Goal: Task Accomplishment & Management: Complete application form

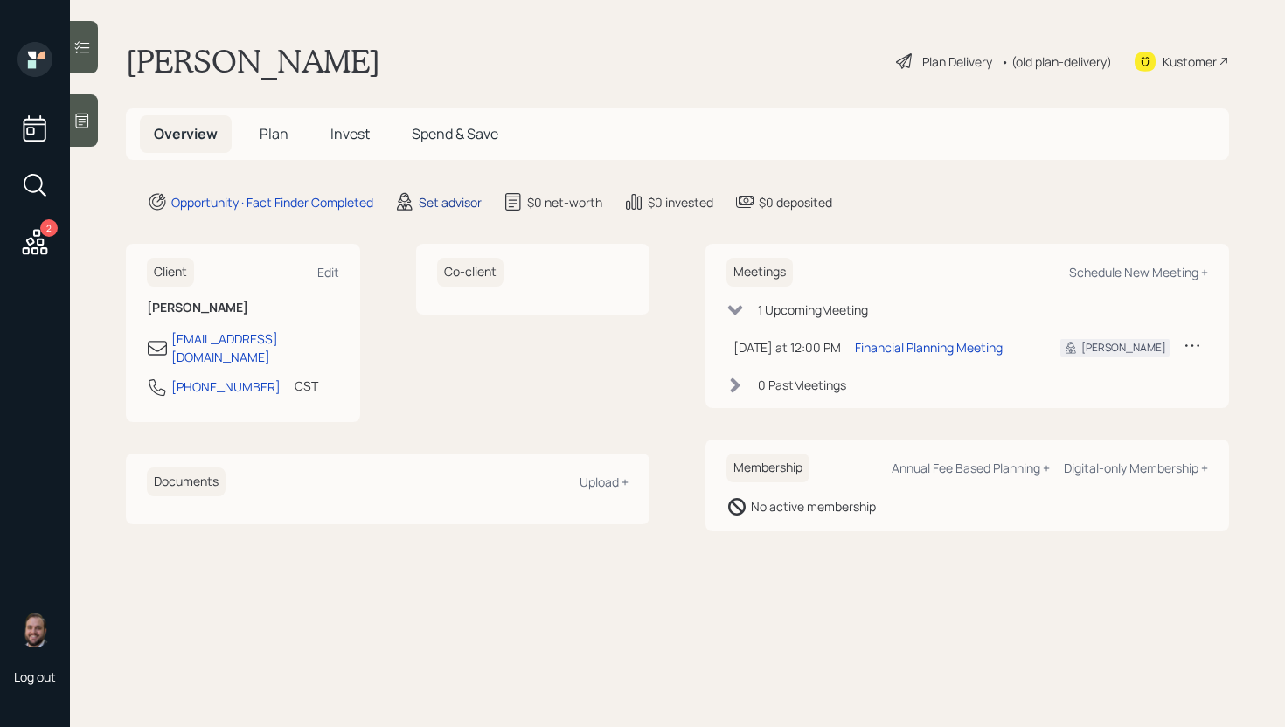
click at [447, 202] on div "Set advisor" at bounding box center [450, 202] width 63 height 18
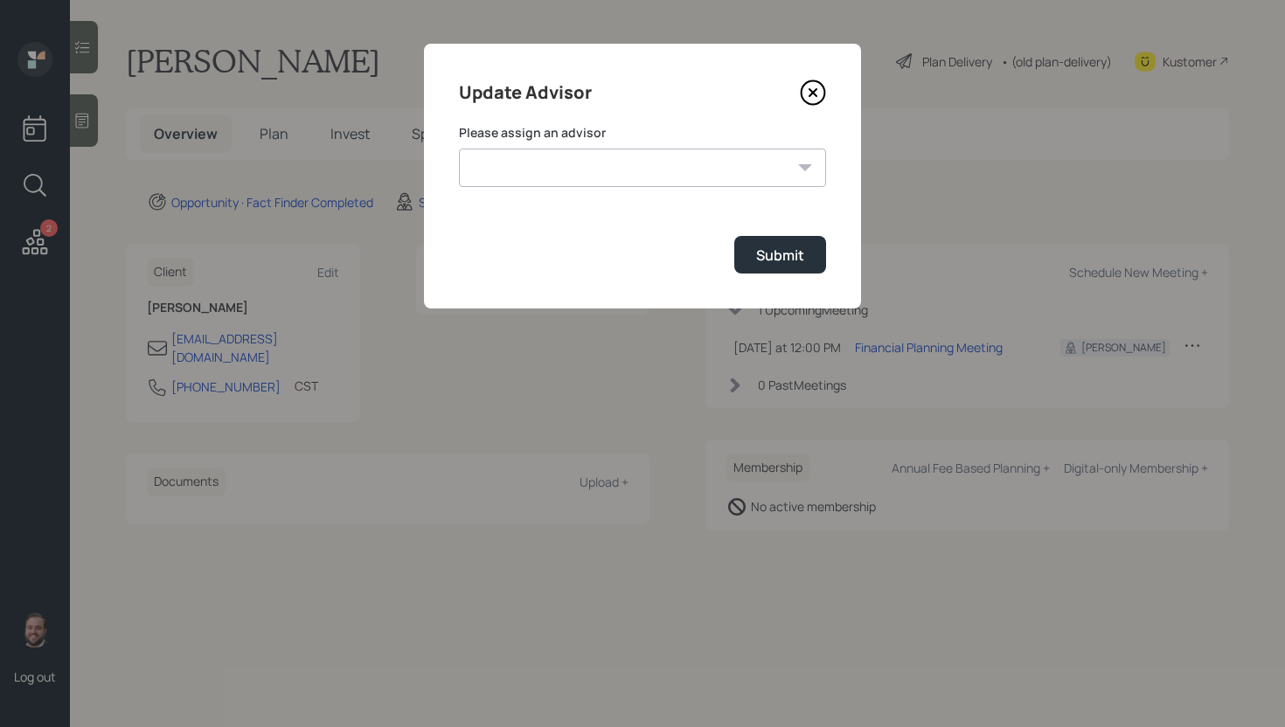
click at [499, 149] on select "[PERSON_NAME] [PERSON_NAME] [PERSON_NAME] [PERSON_NAME] End [PERSON_NAME] [PERS…" at bounding box center [642, 168] width 367 height 38
click at [459, 149] on select "[PERSON_NAME] [PERSON_NAME] [PERSON_NAME] [PERSON_NAME] End [PERSON_NAME] [PERS…" at bounding box center [642, 168] width 367 height 38
click at [531, 184] on select "[PERSON_NAME] [PERSON_NAME] [PERSON_NAME] [PERSON_NAME] End [PERSON_NAME] [PERS…" at bounding box center [642, 168] width 367 height 38
select select "d946c976-65aa-4529-ac9d-02c4f1114fc0"
click at [459, 149] on select "[PERSON_NAME] [PERSON_NAME] [PERSON_NAME] [PERSON_NAME] End [PERSON_NAME] [PERS…" at bounding box center [642, 168] width 367 height 38
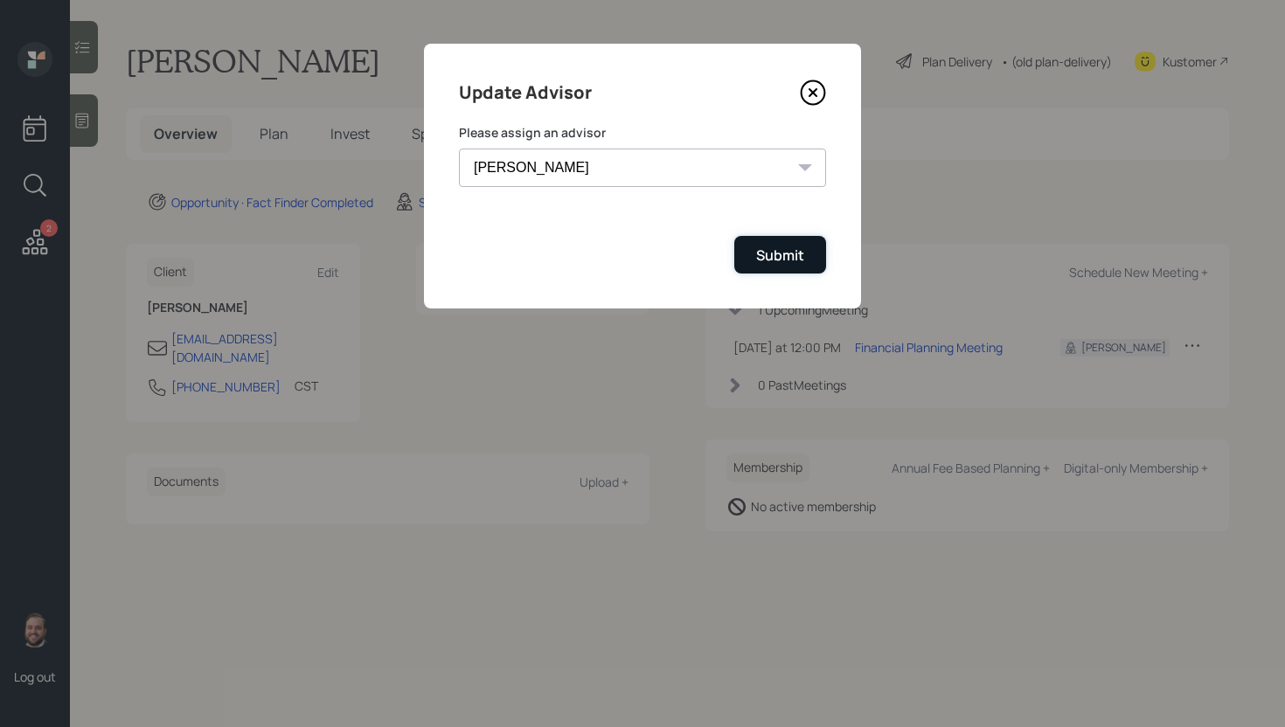
click at [808, 265] on button "Submit" at bounding box center [780, 255] width 92 height 38
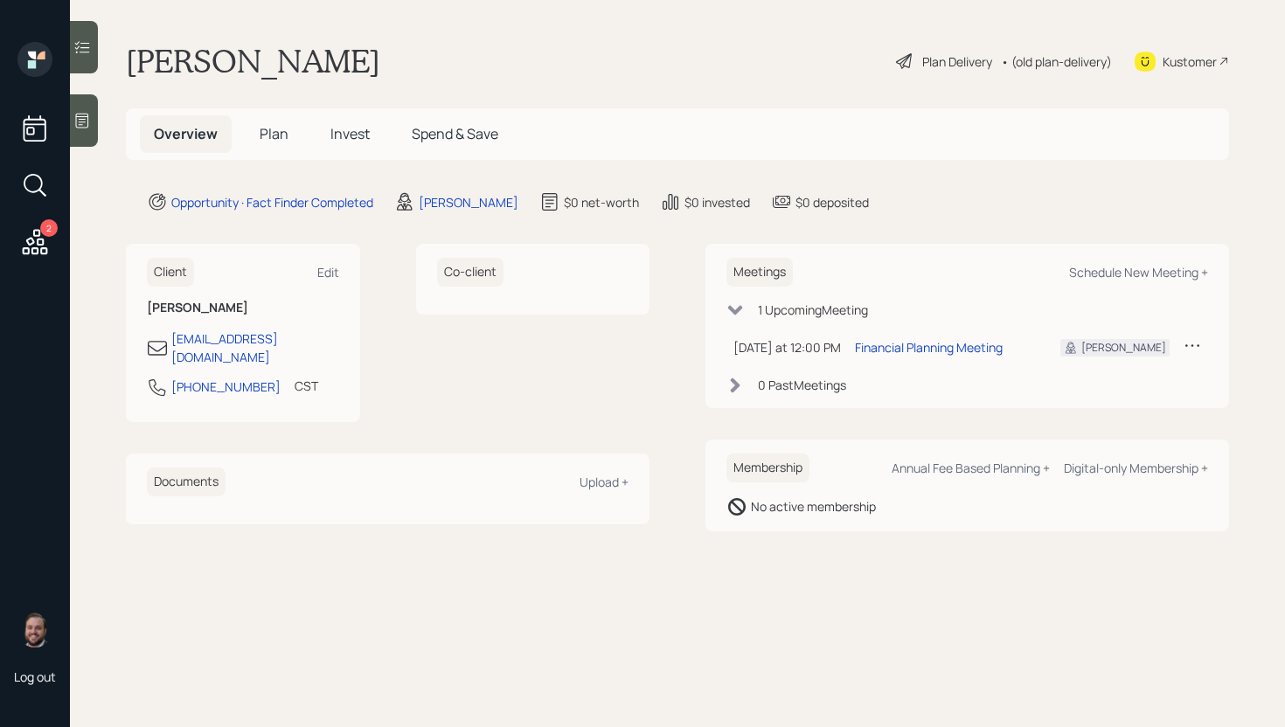
click at [93, 121] on div at bounding box center [84, 120] width 28 height 52
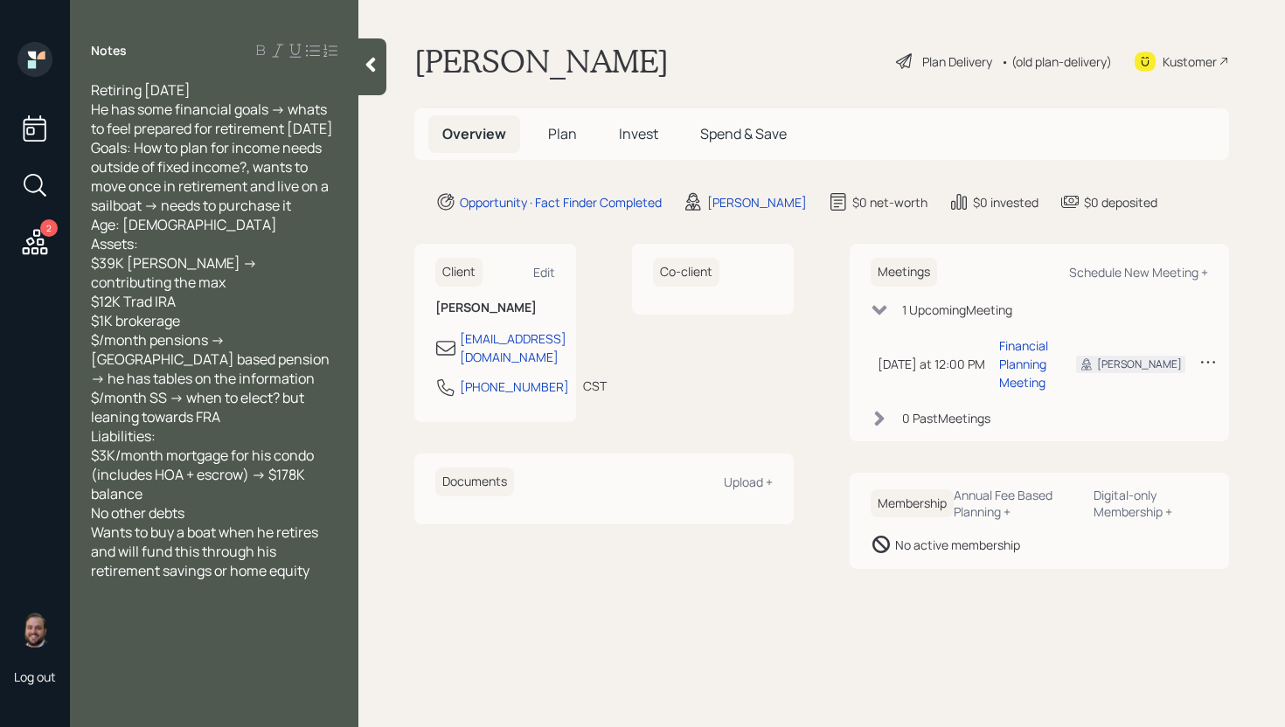
click at [568, 128] on span "Plan" at bounding box center [562, 133] width 29 height 19
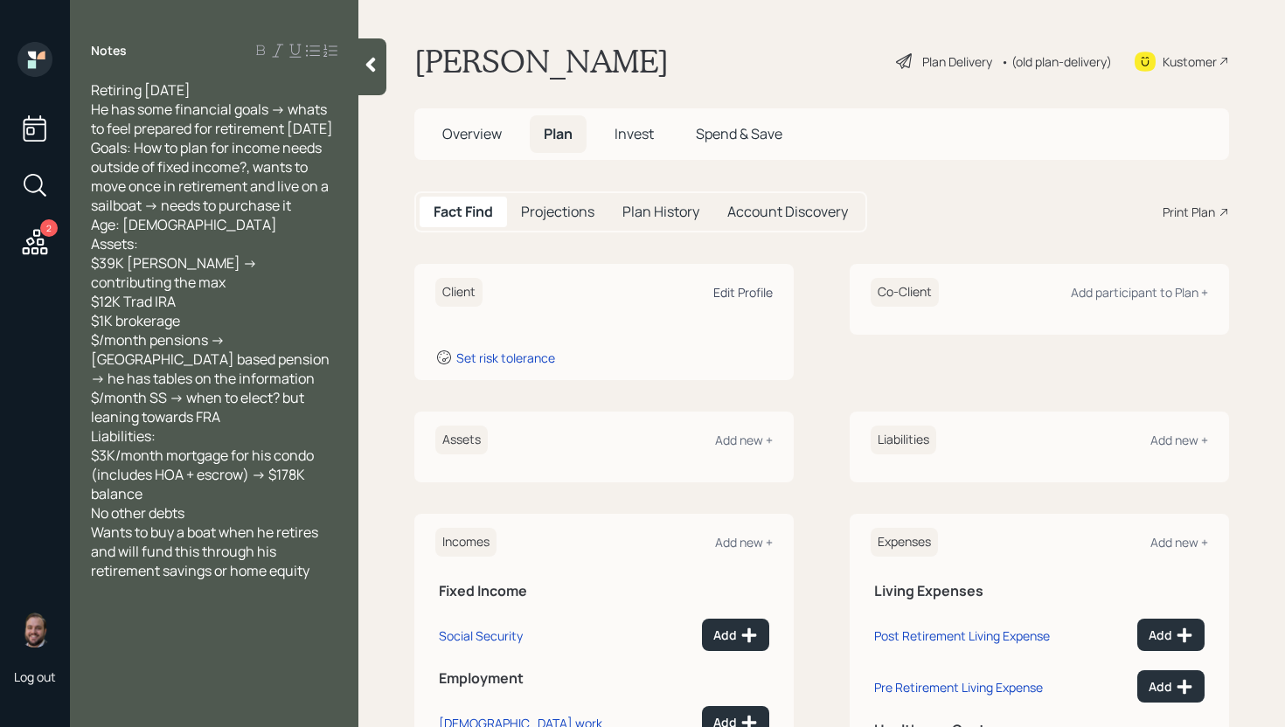
click at [740, 288] on div "Edit Profile" at bounding box center [742, 292] width 59 height 17
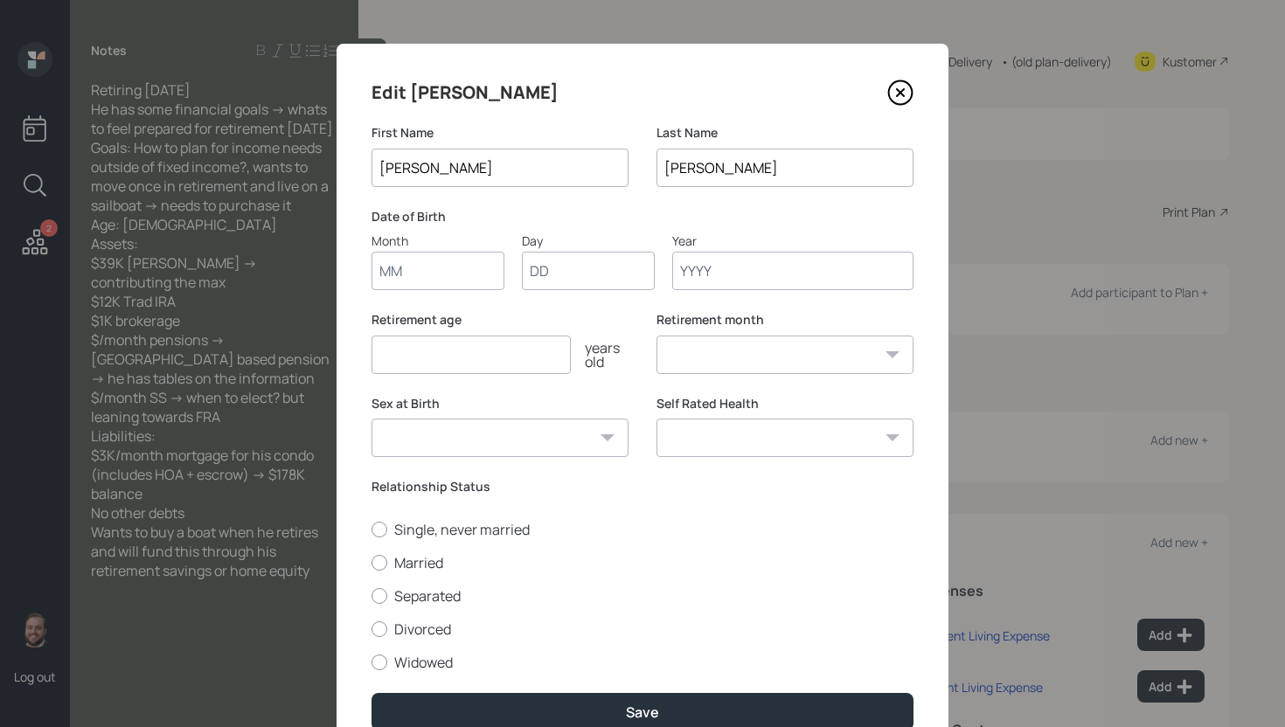
click at [438, 356] on input "number" at bounding box center [470, 355] width 199 height 38
click at [413, 277] on input "Month" at bounding box center [437, 271] width 133 height 38
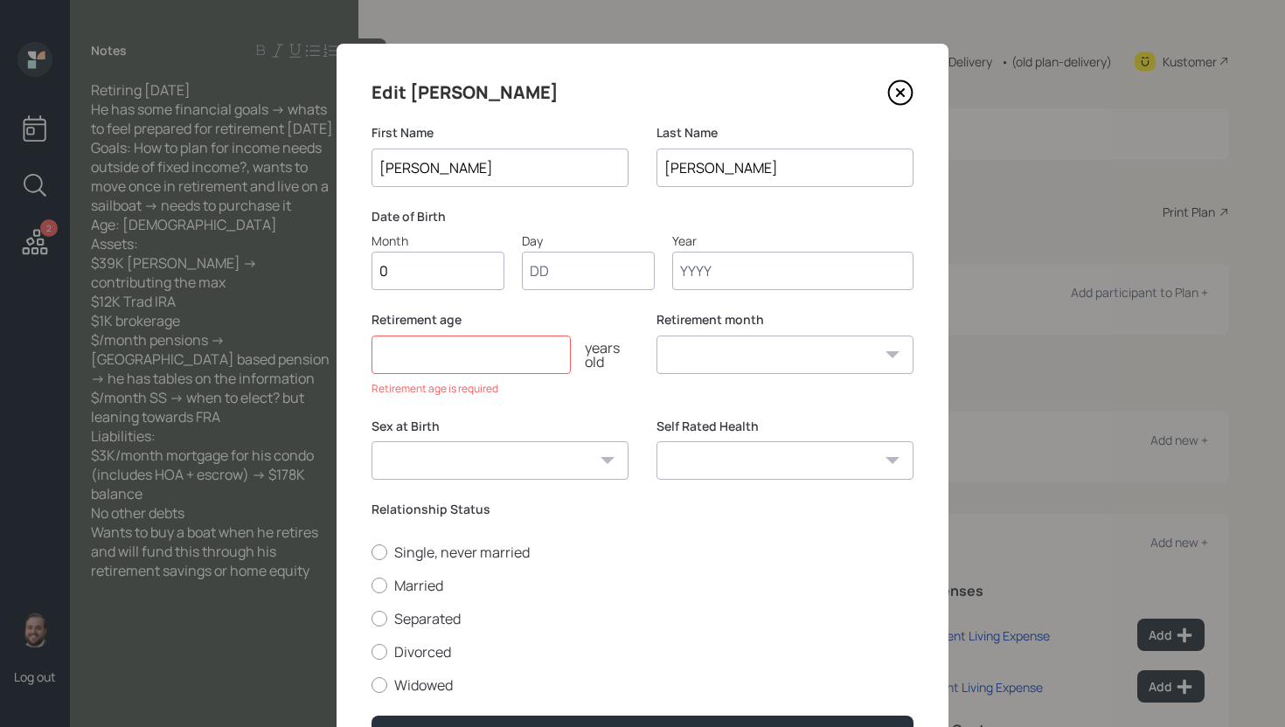
type input "01"
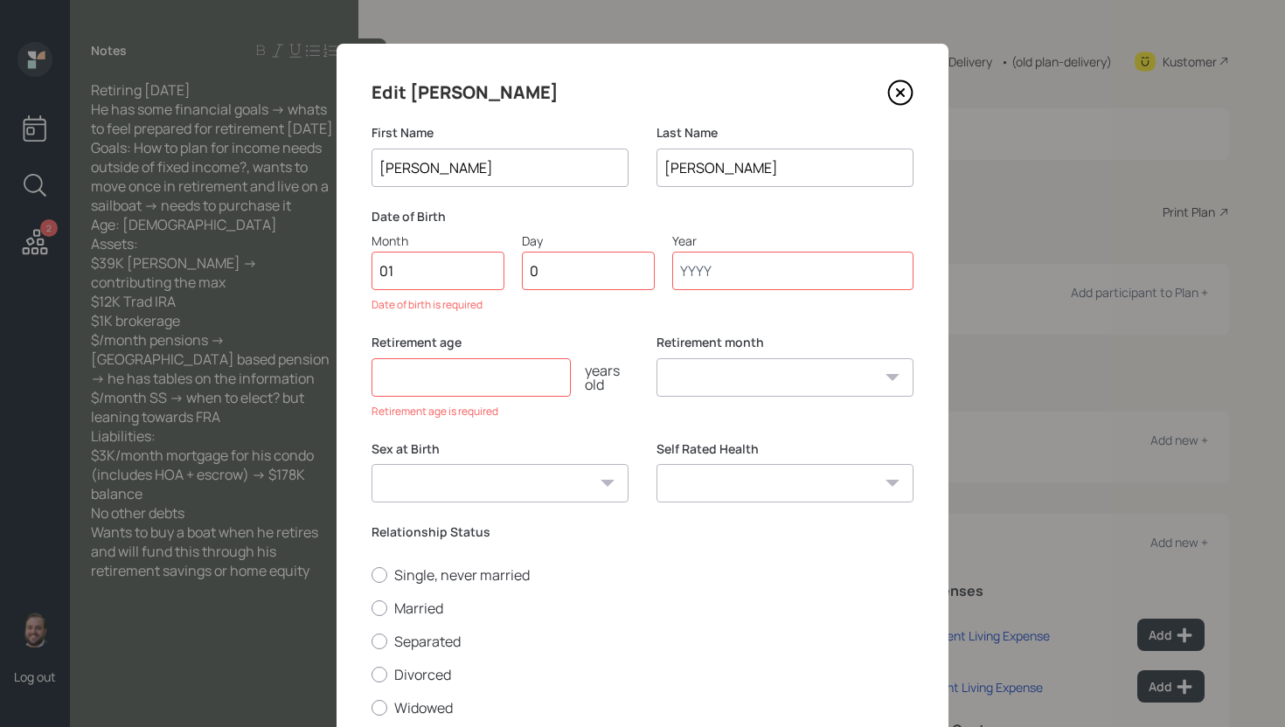
type input "01"
type input "1968"
select select "1"
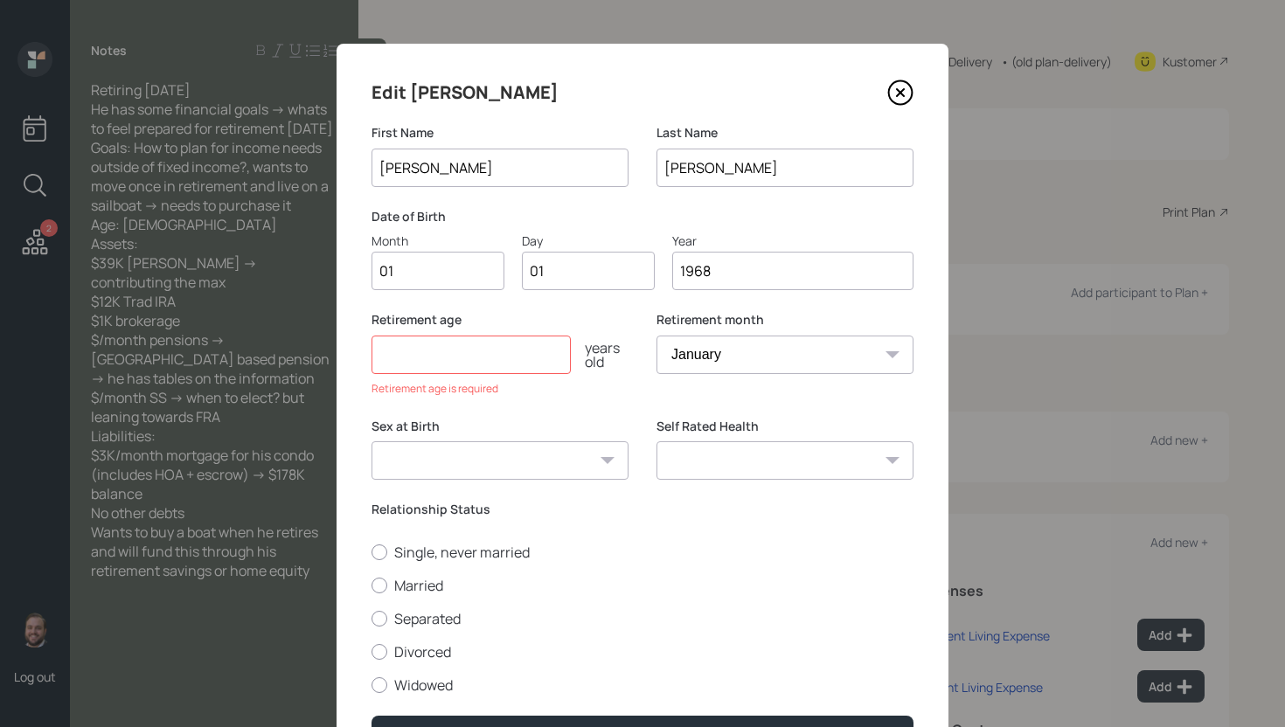
type input "1968"
click at [408, 265] on input "01" at bounding box center [437, 271] width 133 height 38
type input "12"
click at [446, 351] on input "number" at bounding box center [470, 355] width 199 height 38
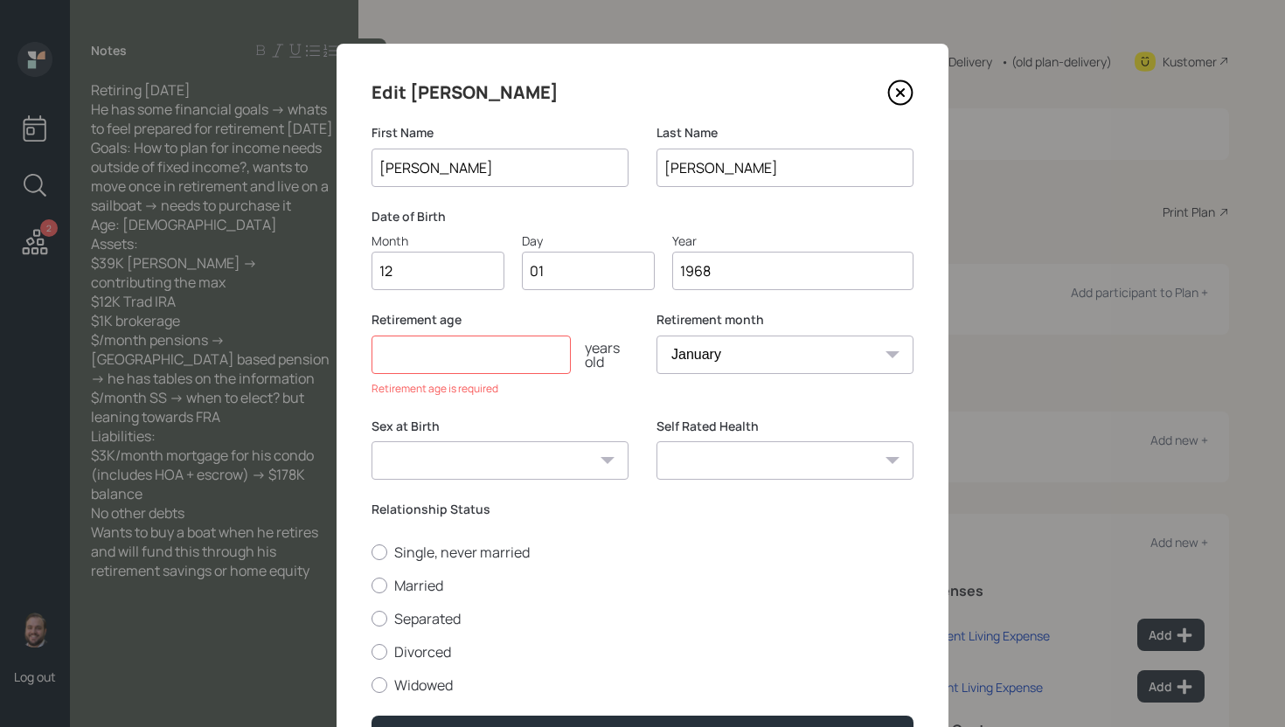
click at [446, 351] on input "number" at bounding box center [470, 355] width 199 height 38
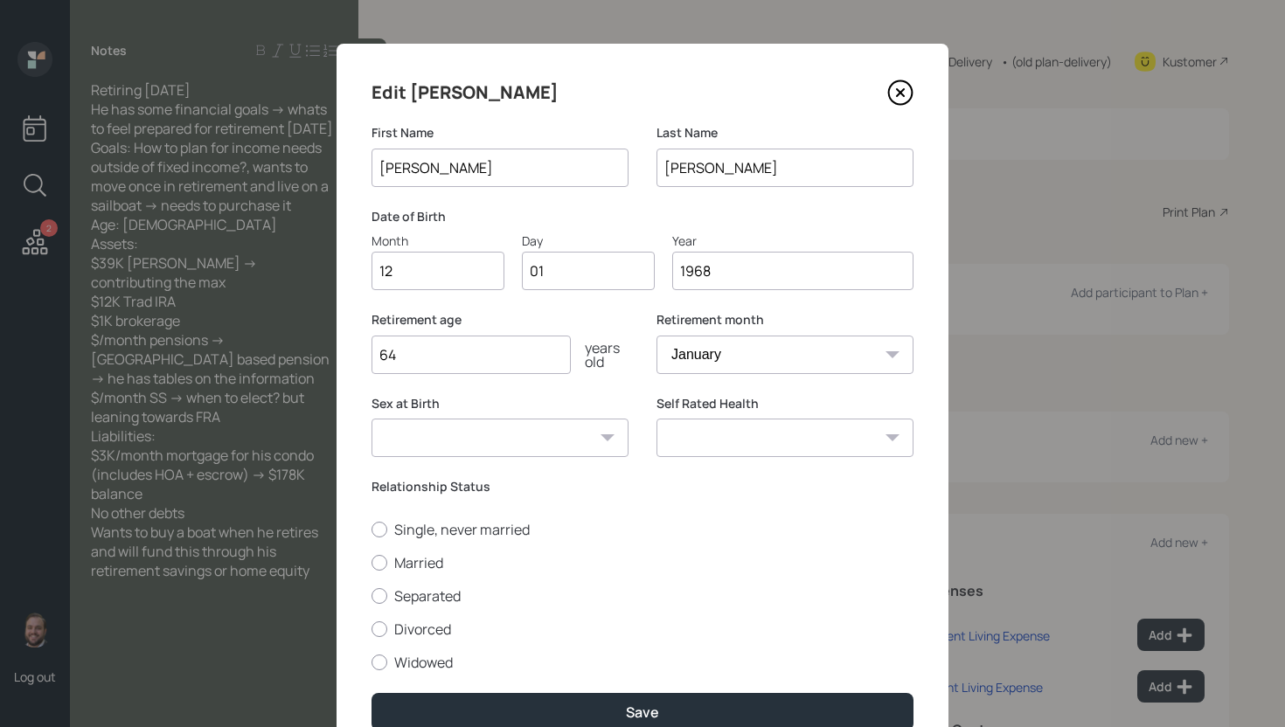
type input "64"
click at [704, 348] on select "January February March April May June July August September October November De…" at bounding box center [784, 355] width 257 height 38
select select "12"
click at [656, 336] on select "January February March April May June July August September October November De…" at bounding box center [784, 355] width 257 height 38
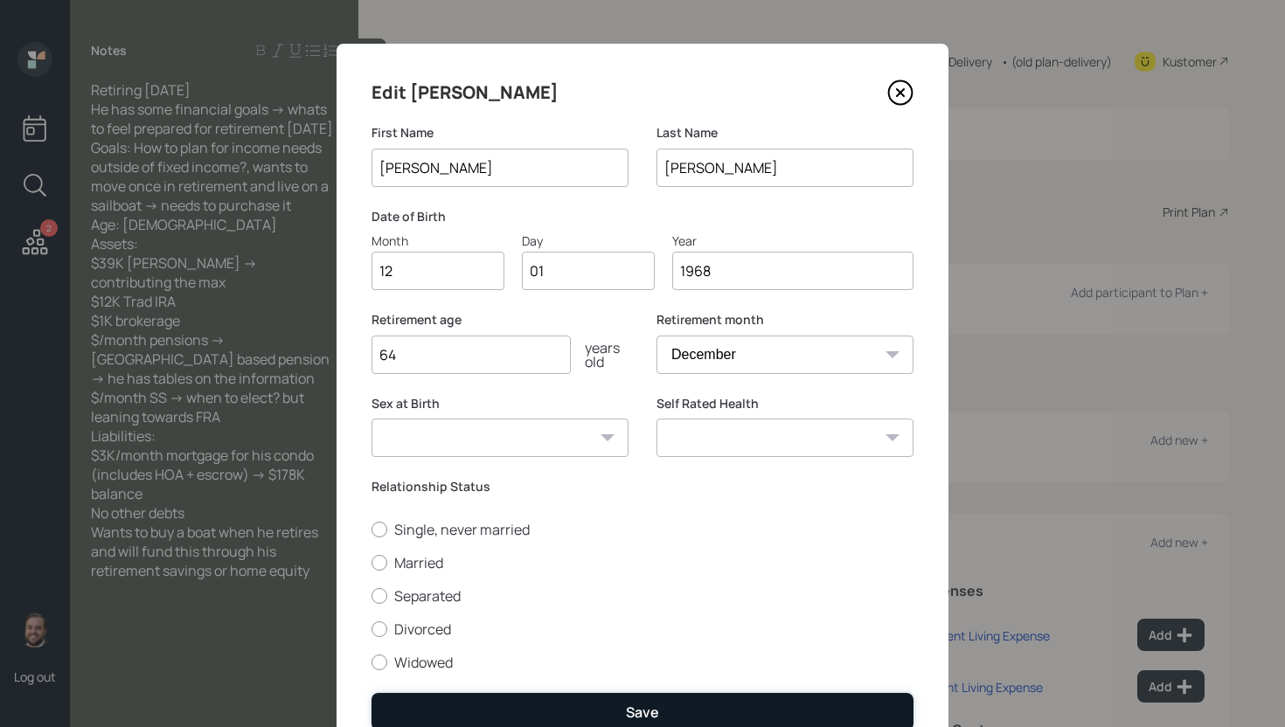
click at [552, 713] on button "Save" at bounding box center [642, 712] width 542 height 38
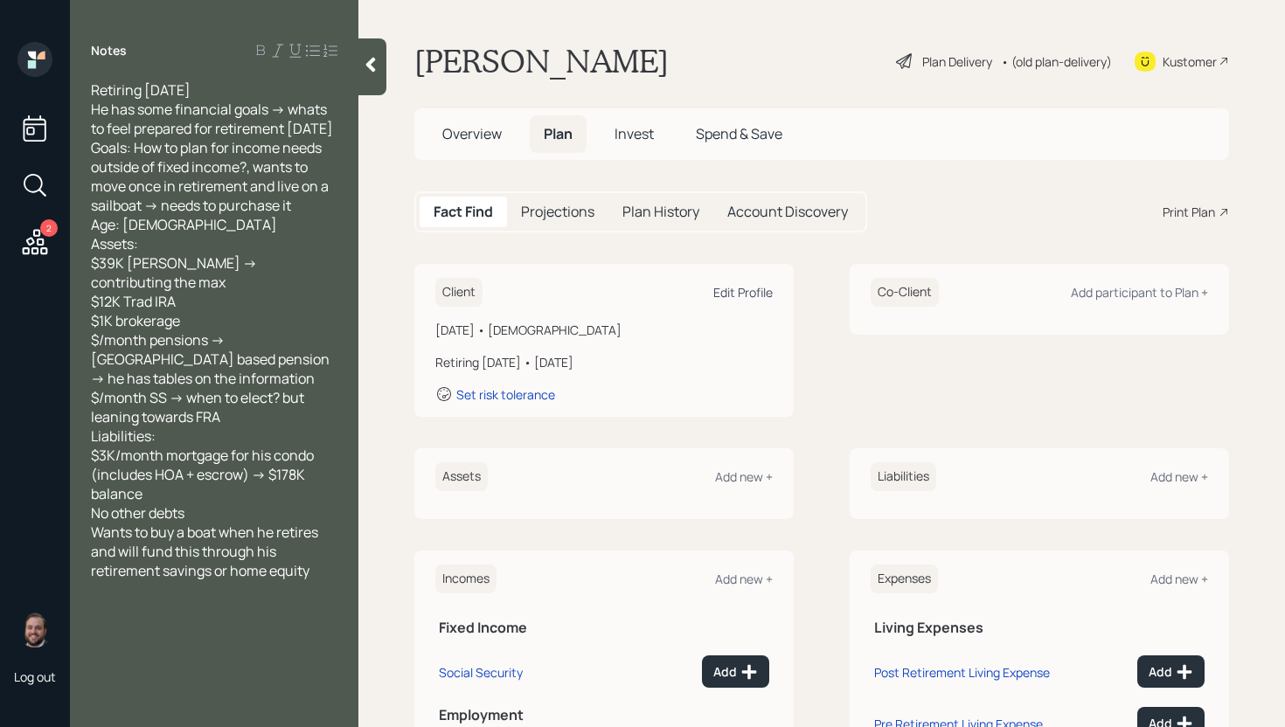
click at [725, 288] on div "Edit Profile" at bounding box center [742, 292] width 59 height 17
select select "12"
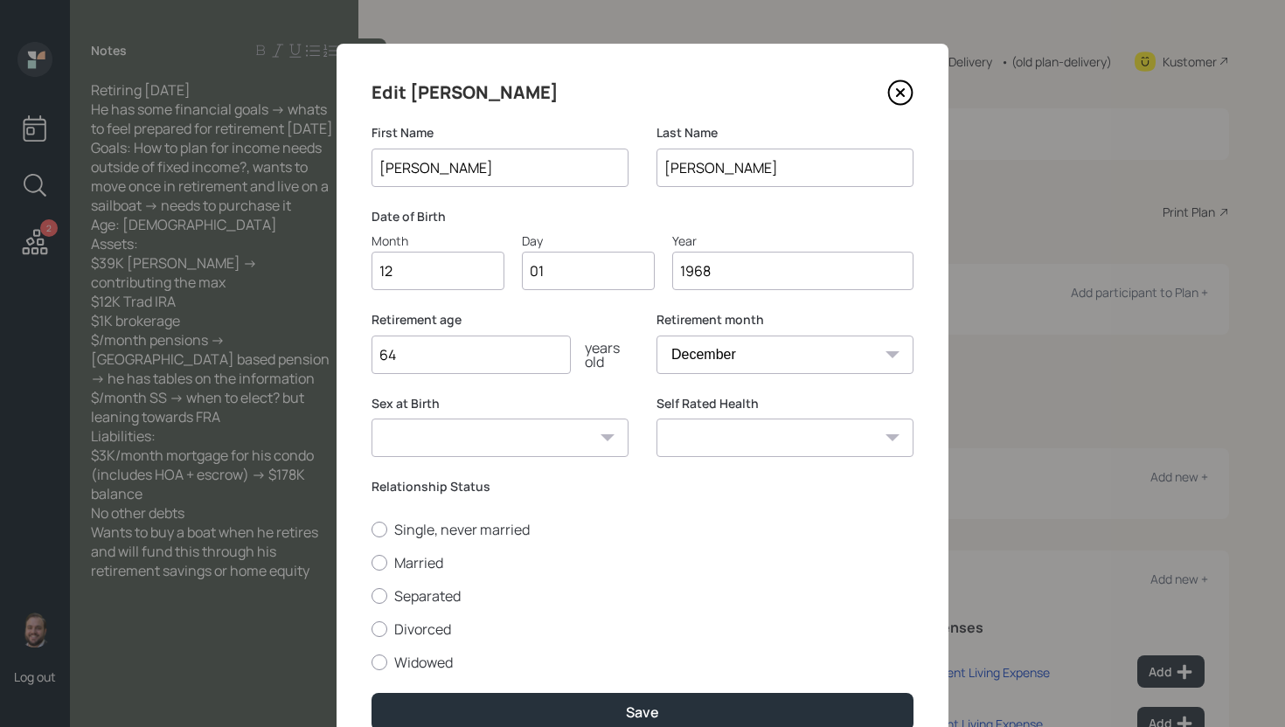
click at [745, 270] on input "1968" at bounding box center [792, 271] width 241 height 38
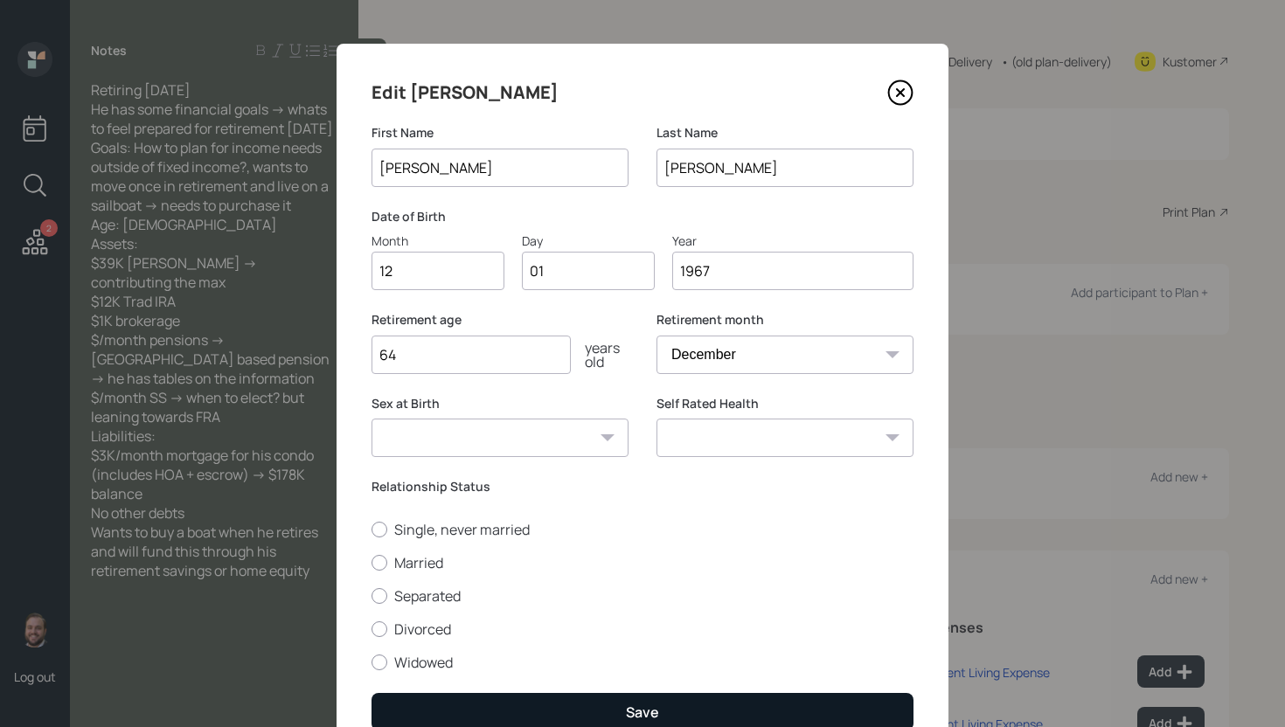
type input "1967"
click at [704, 714] on button "Save" at bounding box center [642, 712] width 542 height 38
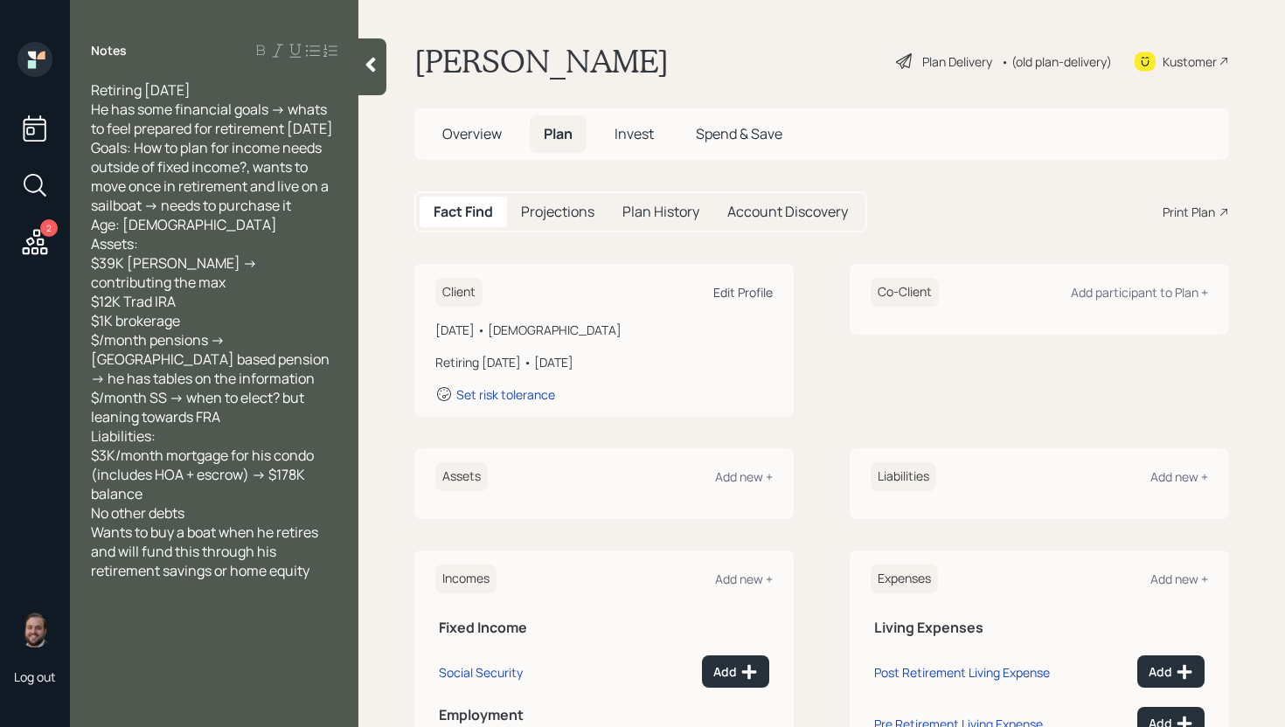
click at [753, 291] on div "Edit Profile" at bounding box center [742, 292] width 59 height 17
select select "12"
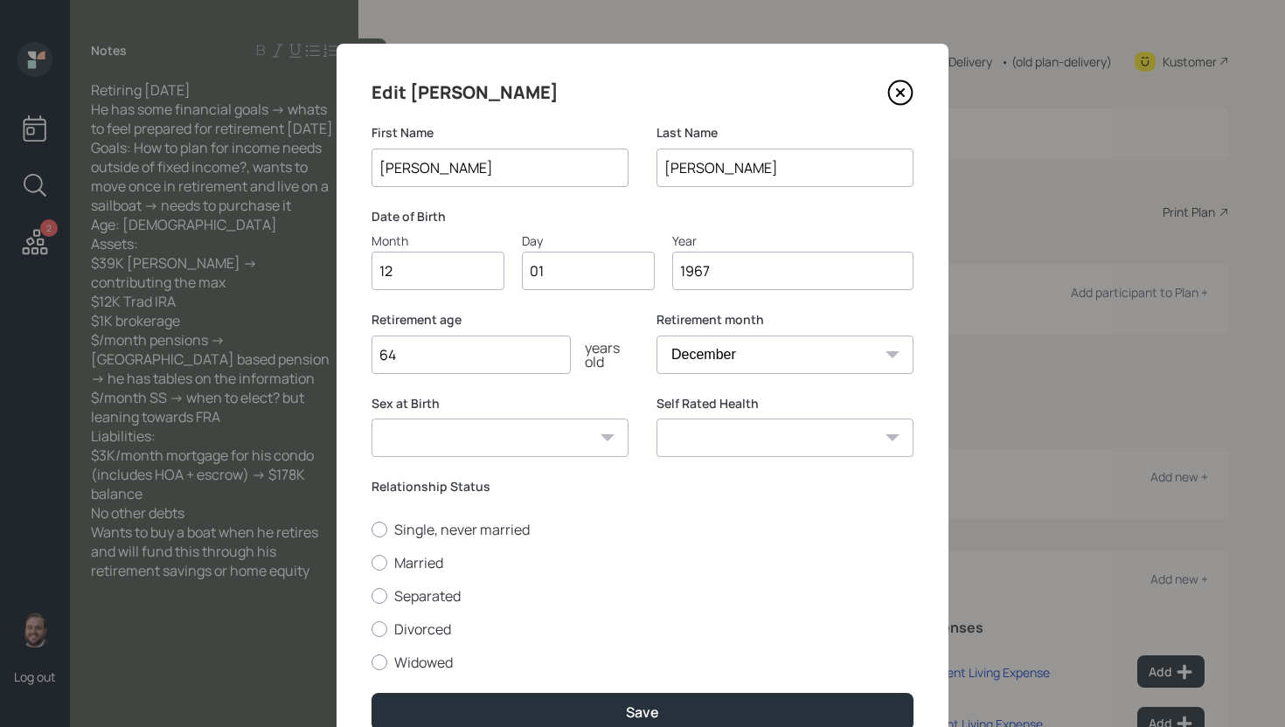
drag, startPoint x: 748, startPoint y: 276, endPoint x: 697, endPoint y: 272, distance: 50.9
click at [697, 272] on input "1967" at bounding box center [792, 271] width 241 height 38
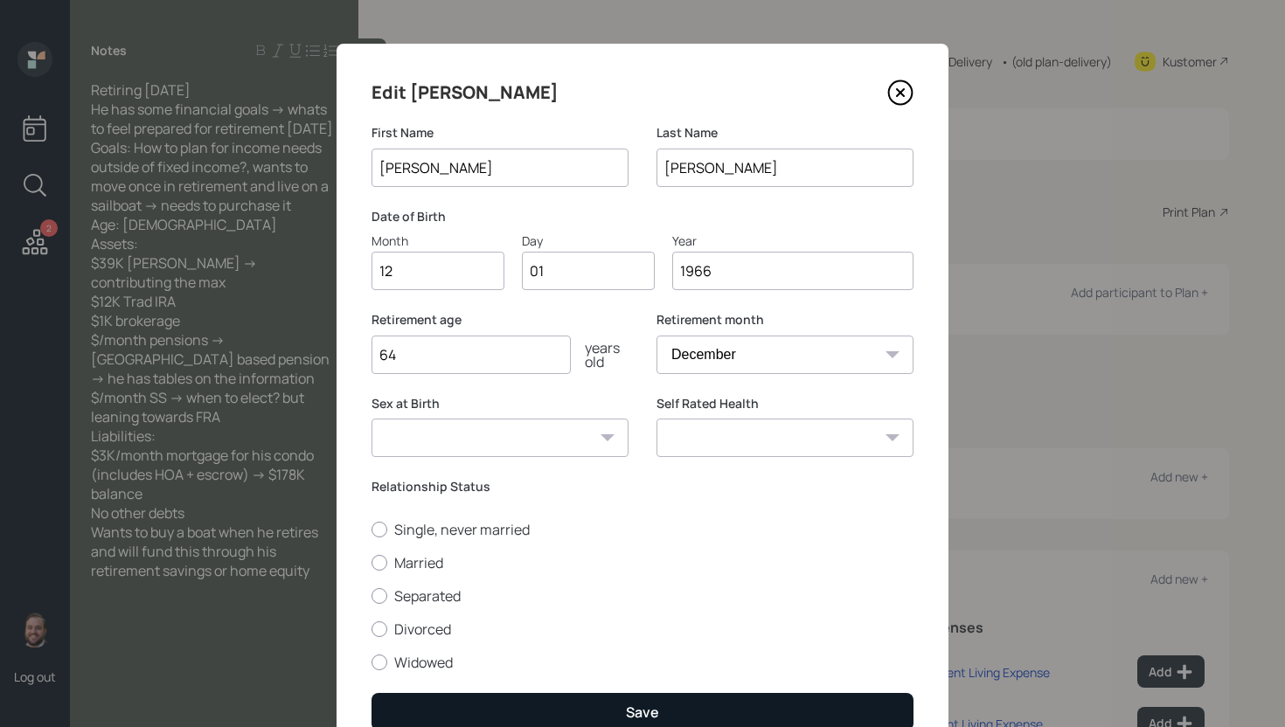
type input "1966"
click at [683, 708] on button "Save" at bounding box center [642, 712] width 542 height 38
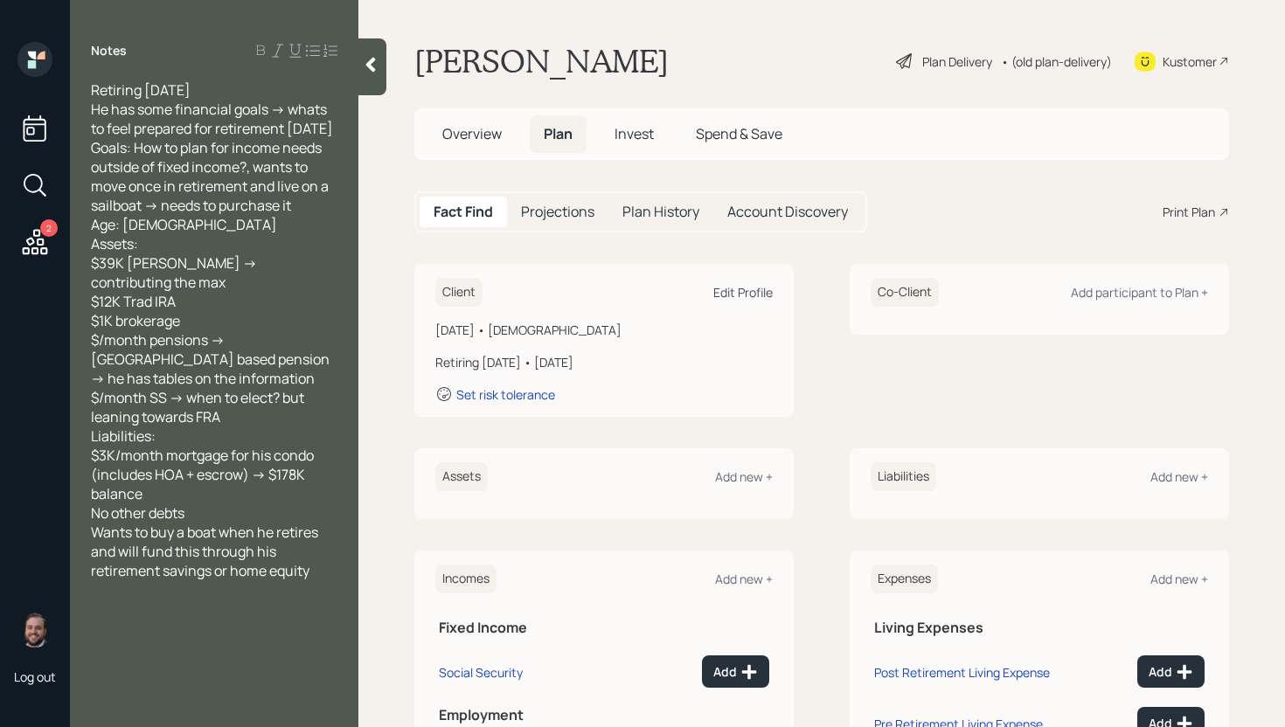
click at [743, 296] on div "Edit Profile" at bounding box center [742, 292] width 59 height 17
select select "12"
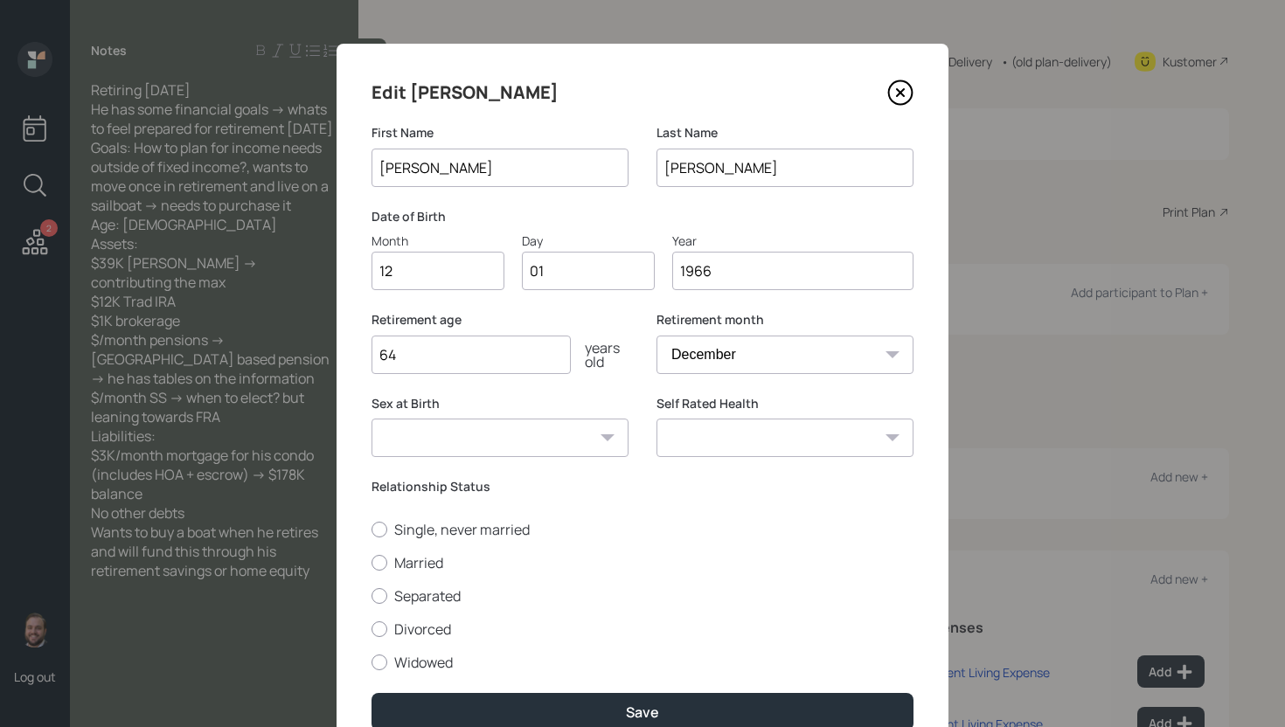
click at [488, 347] on input "64" at bounding box center [470, 355] width 199 height 38
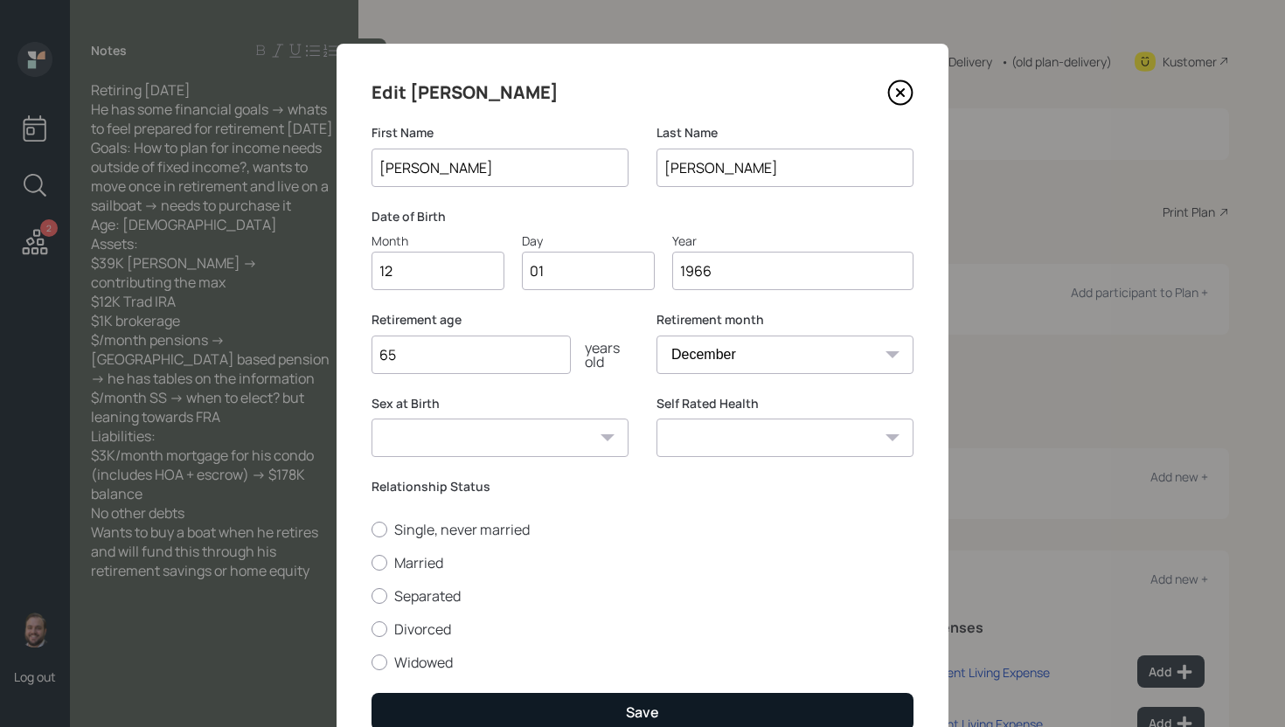
type input "65"
click at [626, 715] on div "Save" at bounding box center [642, 712] width 33 height 19
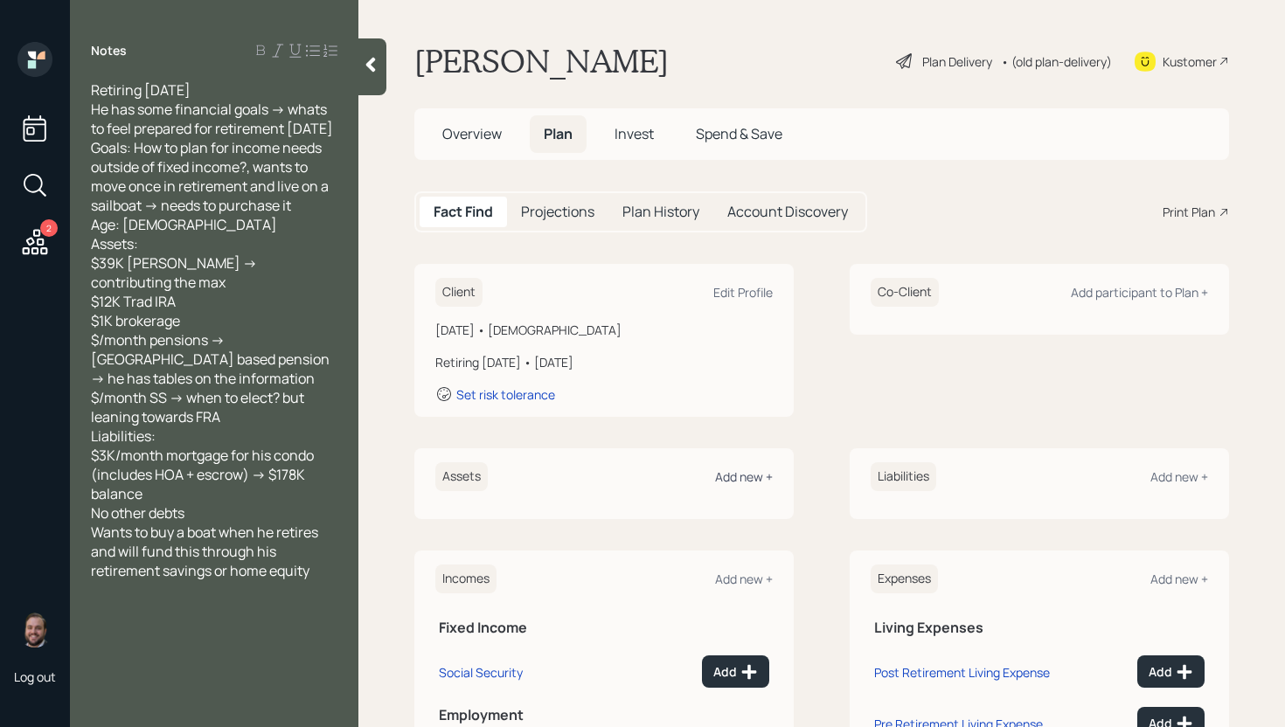
click at [737, 475] on div "Add new +" at bounding box center [744, 476] width 58 height 17
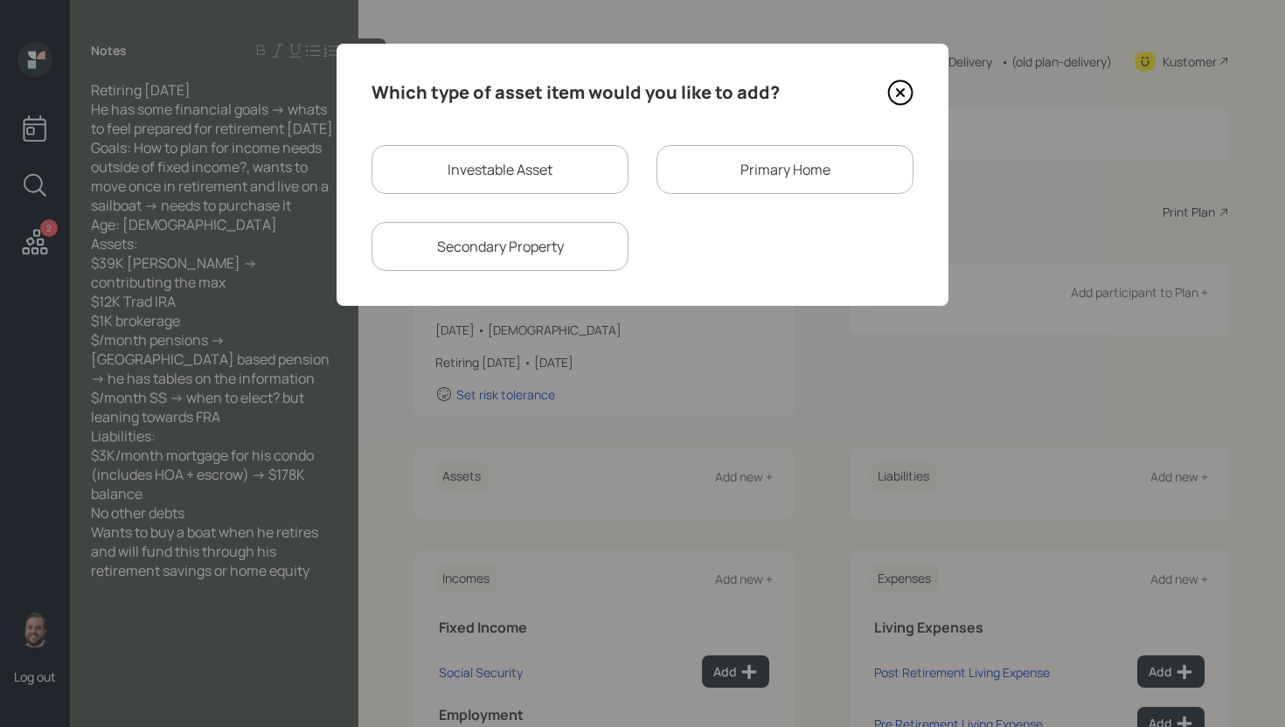
click at [510, 172] on div "Investable Asset" at bounding box center [499, 169] width 257 height 49
select select "taxable"
select select "balanced"
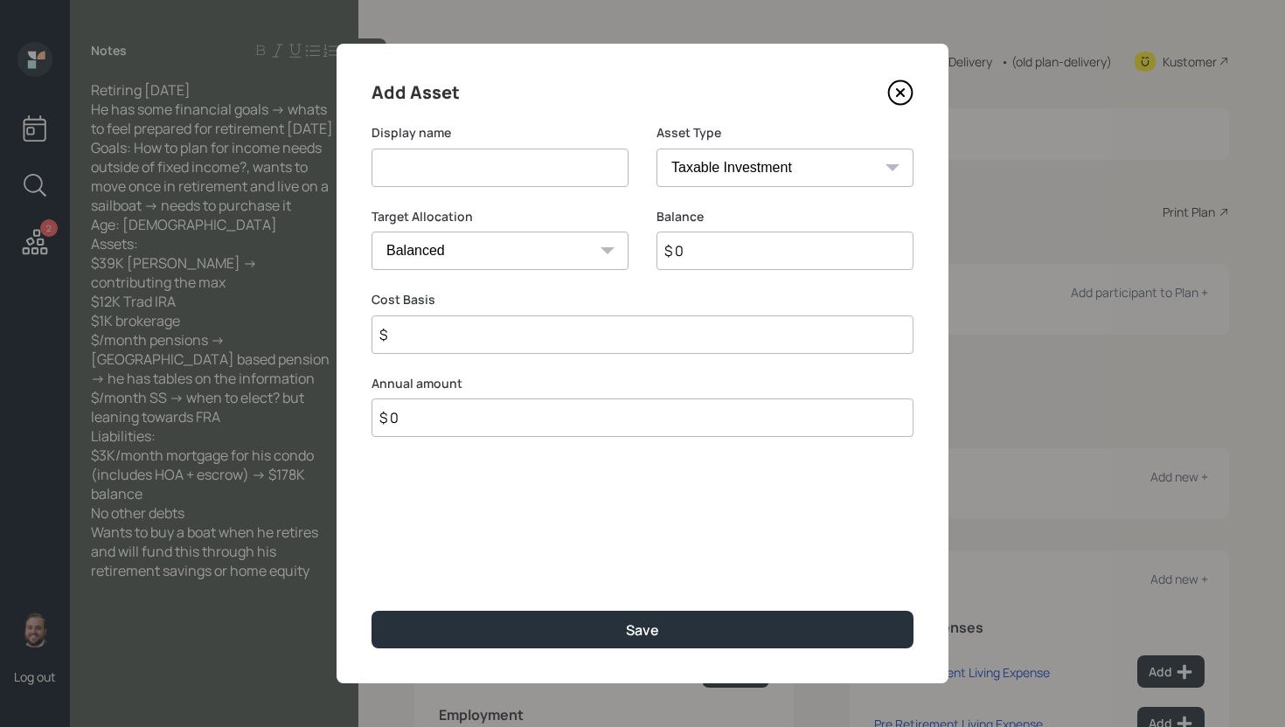
click at [510, 172] on input at bounding box center [499, 168] width 257 height 38
type input "[PERSON_NAME]"
click at [721, 157] on select "SEP [PERSON_NAME] IRA 401(k) [PERSON_NAME] 401(k) 403(b) [PERSON_NAME] 403(b) 4…" at bounding box center [784, 168] width 257 height 38
select select "roth_ira"
click at [656, 149] on select "SEP [PERSON_NAME] IRA 401(k) [PERSON_NAME] 401(k) 403(b) [PERSON_NAME] 403(b) 4…" at bounding box center [784, 168] width 257 height 38
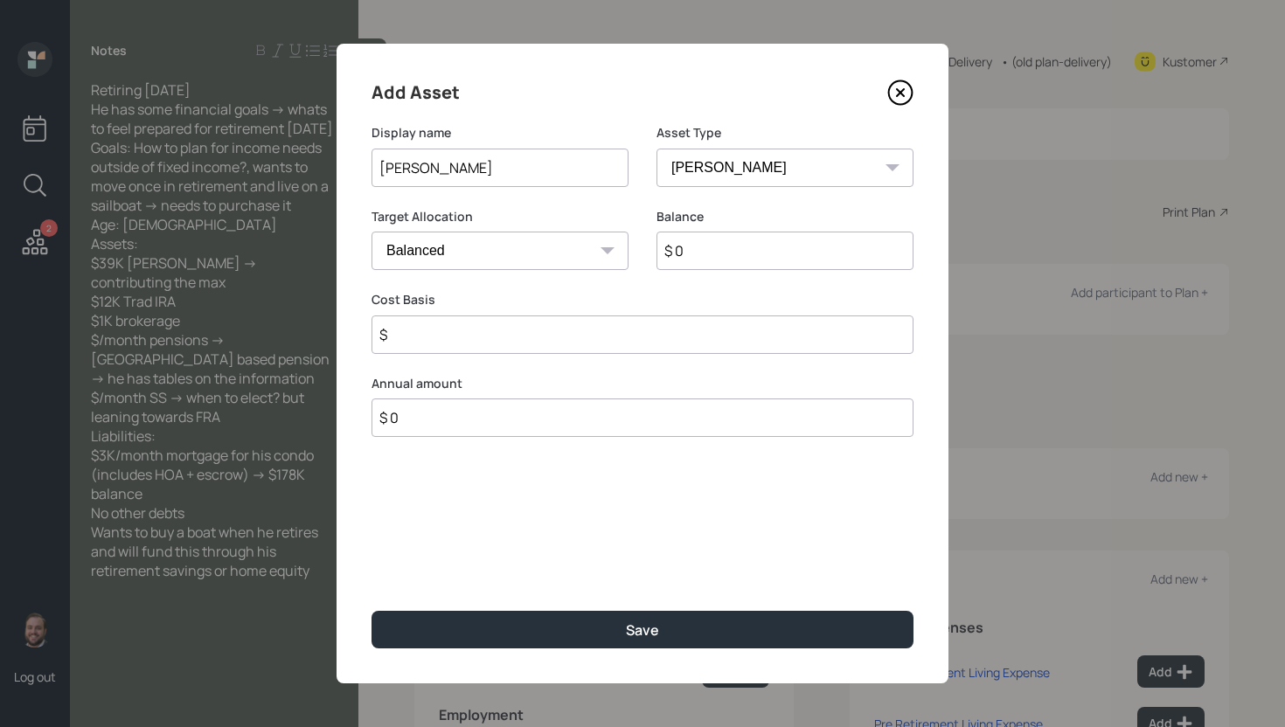
type input "$"
click at [712, 270] on div "Balance $ 0" at bounding box center [784, 250] width 257 height 84
click at [717, 252] on input "$ 0" at bounding box center [784, 251] width 257 height 38
type input "$ 39,000"
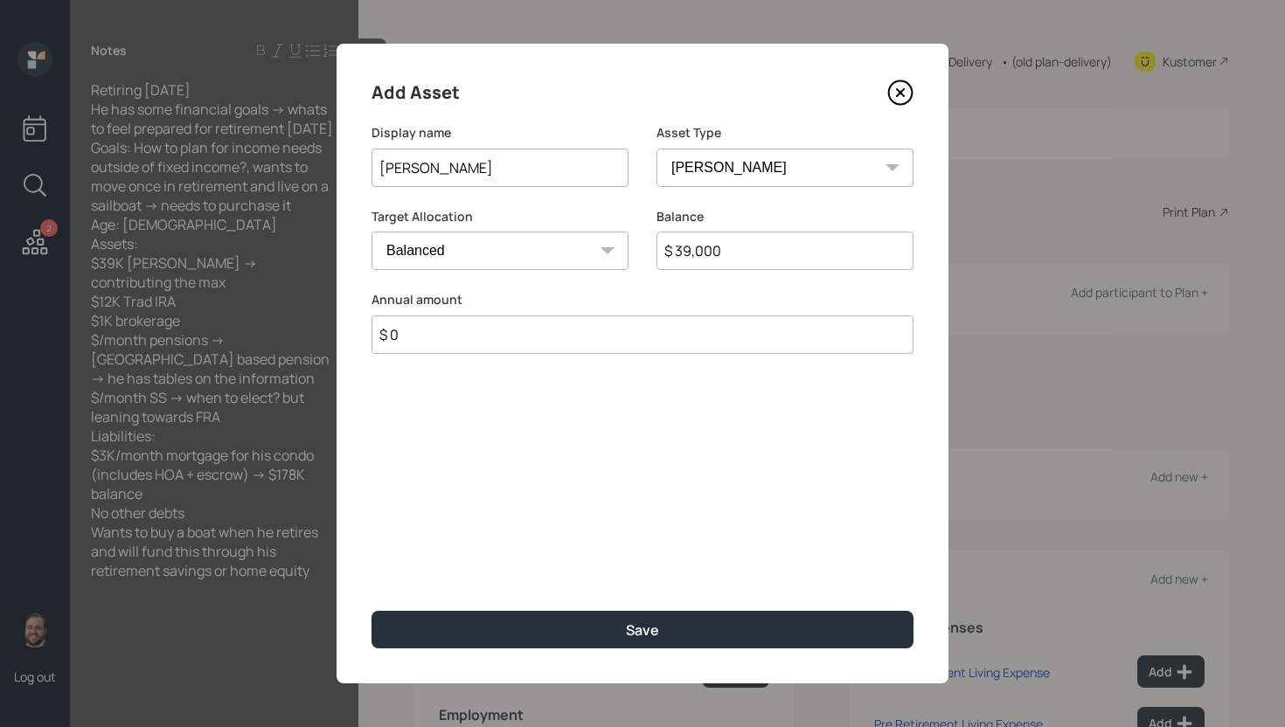
type input "$ 0"
click at [371, 611] on button "Save" at bounding box center [642, 630] width 542 height 38
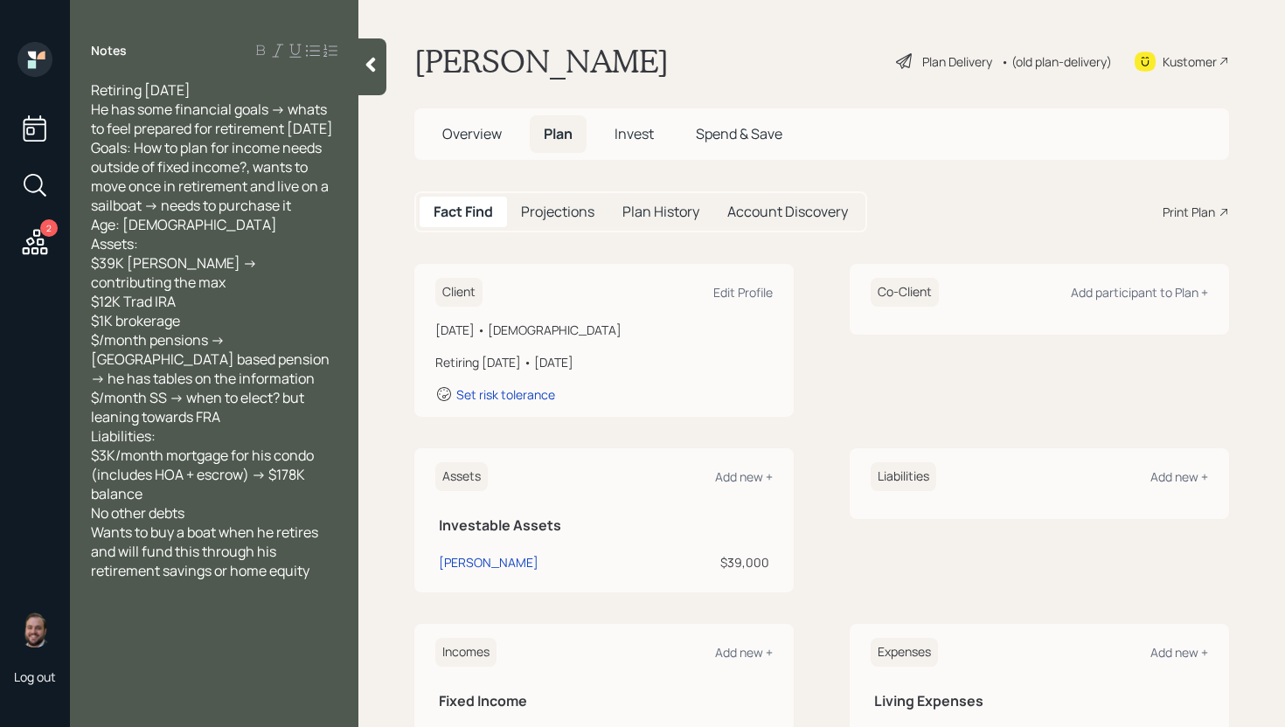
click at [733, 486] on div "Assets Add new +" at bounding box center [603, 476] width 337 height 29
click at [760, 480] on div "Add new +" at bounding box center [744, 476] width 58 height 17
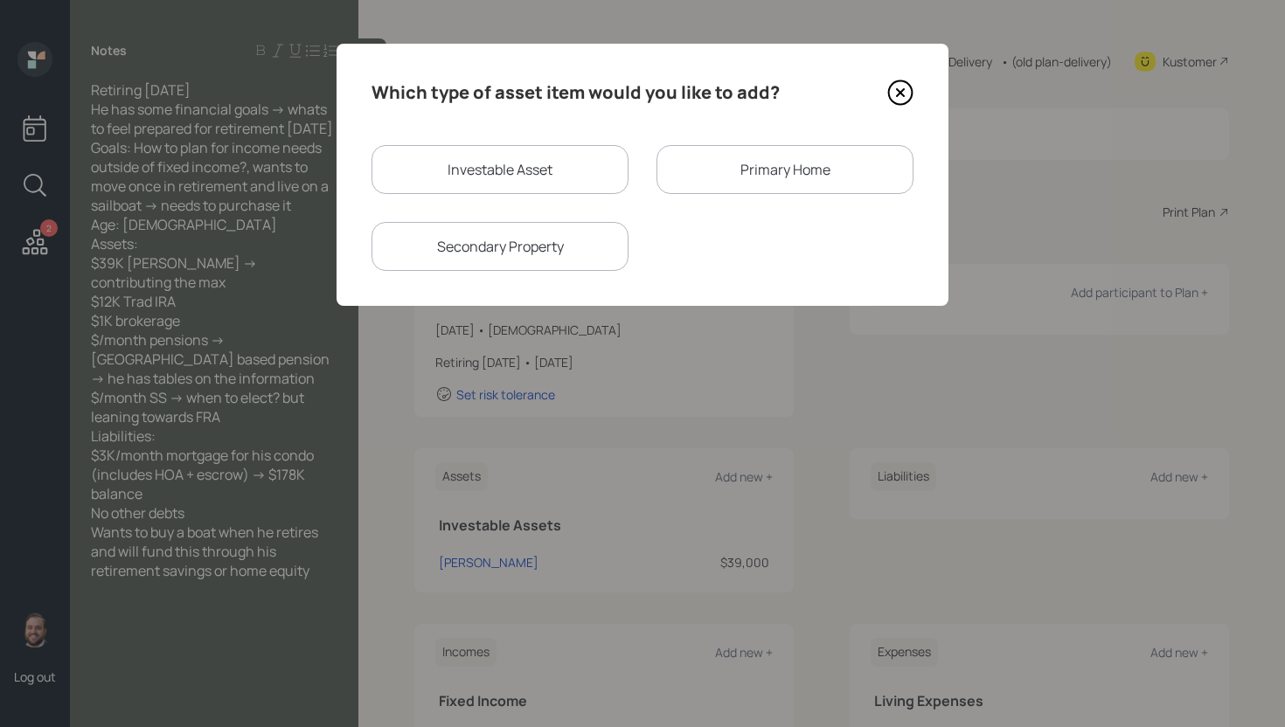
click at [595, 202] on div "Investable Asset Primary Home Secondary Property" at bounding box center [642, 208] width 542 height 126
click at [583, 178] on div "Investable Asset" at bounding box center [499, 169] width 257 height 49
select select "taxable"
select select "balanced"
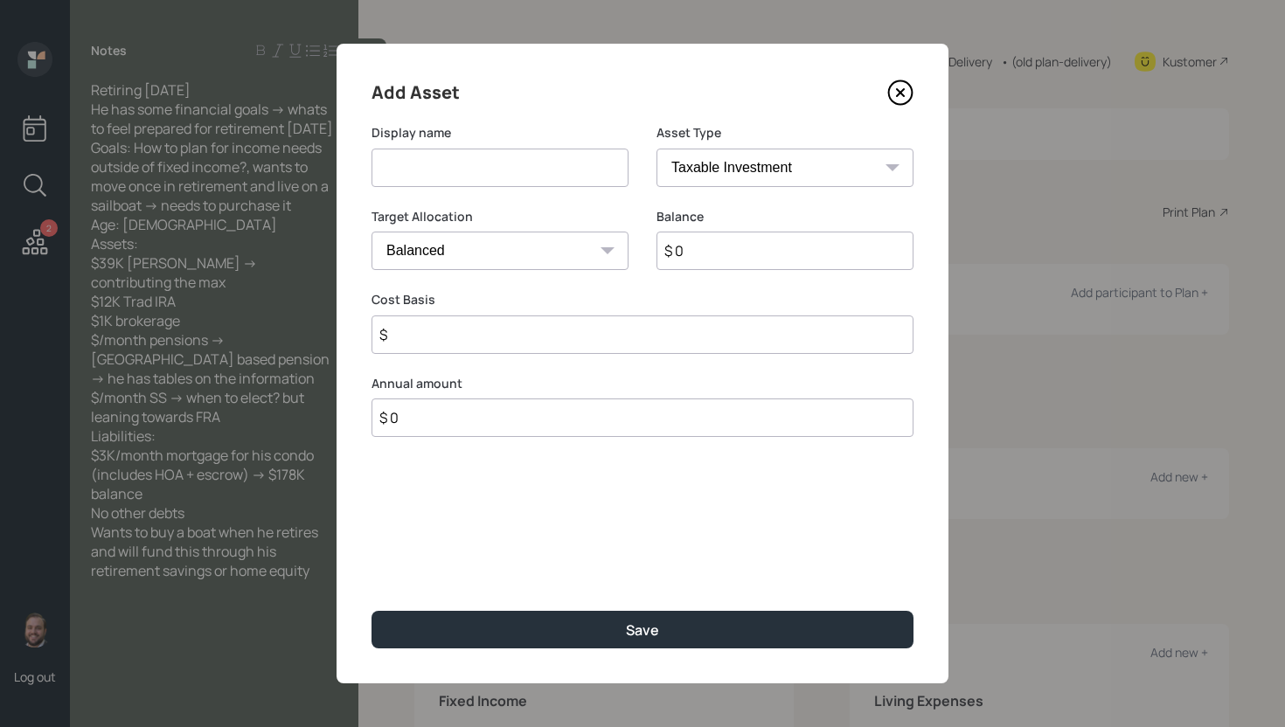
click at [506, 165] on input at bounding box center [499, 168] width 257 height 38
type input "IRA"
click at [704, 164] on select "SEP [PERSON_NAME] IRA 401(k) [PERSON_NAME] 401(k) 403(b) [PERSON_NAME] 403(b) 4…" at bounding box center [784, 168] width 257 height 38
select select "ira"
click at [656, 149] on select "SEP [PERSON_NAME] IRA 401(k) [PERSON_NAME] 401(k) 403(b) [PERSON_NAME] 403(b) 4…" at bounding box center [784, 168] width 257 height 38
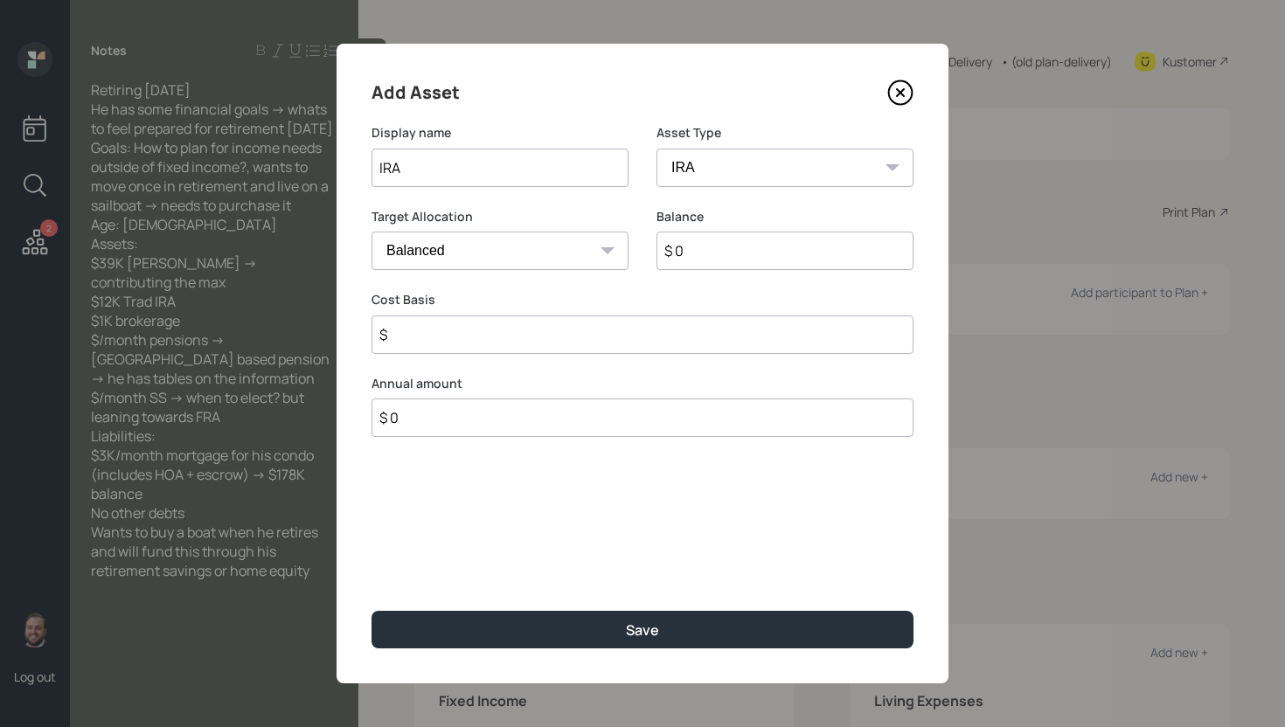
type input "$"
click at [685, 260] on input "$ 0" at bounding box center [784, 251] width 257 height 38
click at [686, 260] on input "$ 0" at bounding box center [784, 251] width 257 height 38
type input "$ 12,000"
type input "$ 0"
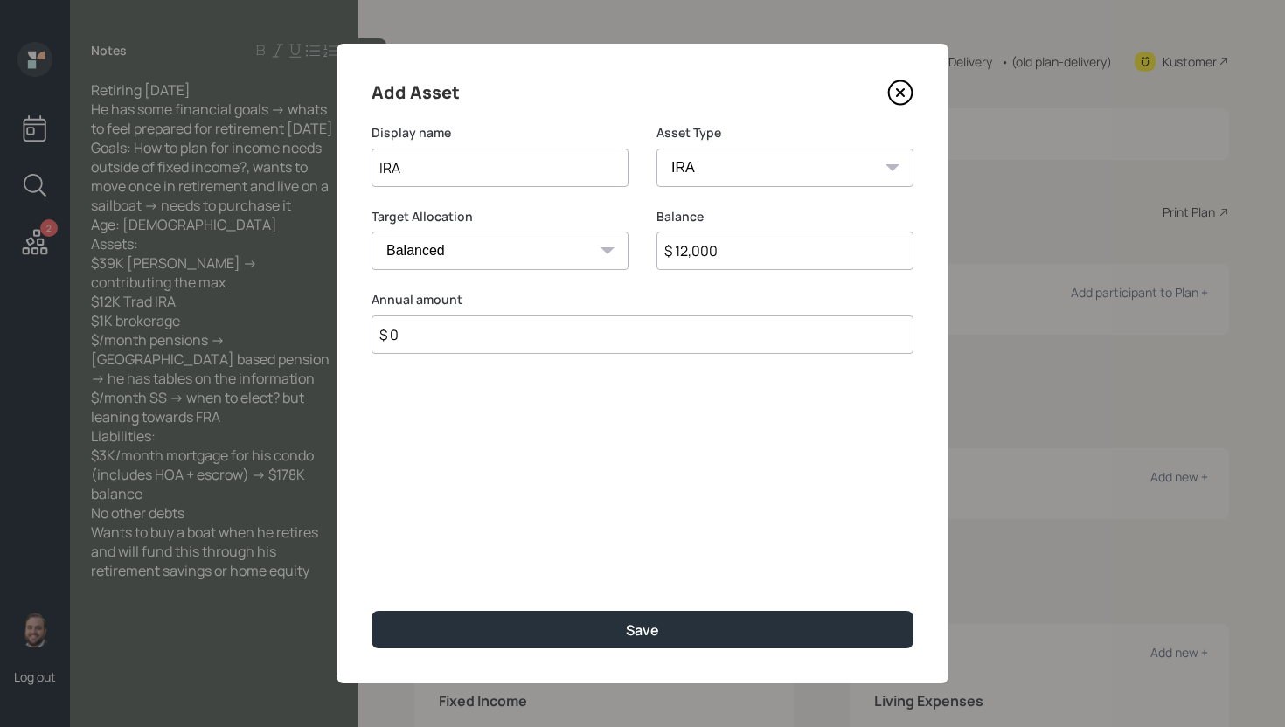
click at [371, 611] on button "Save" at bounding box center [642, 630] width 542 height 38
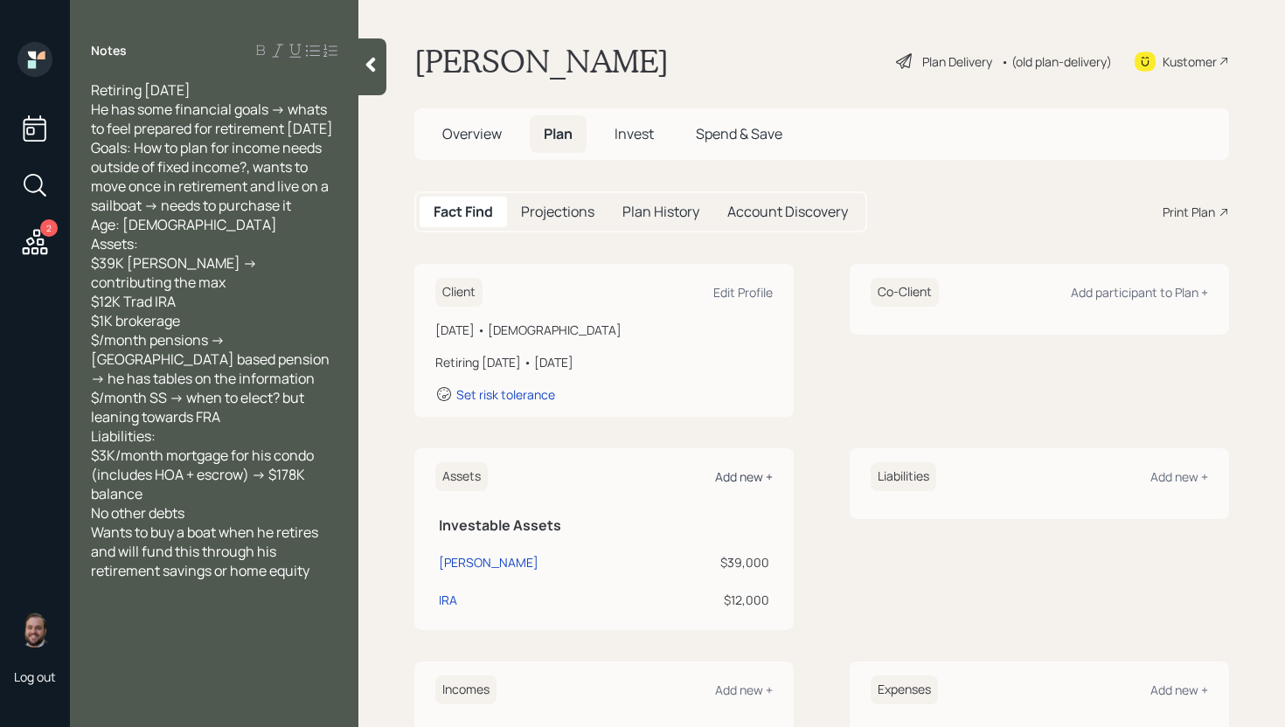
click at [746, 475] on div "Add new +" at bounding box center [744, 476] width 58 height 17
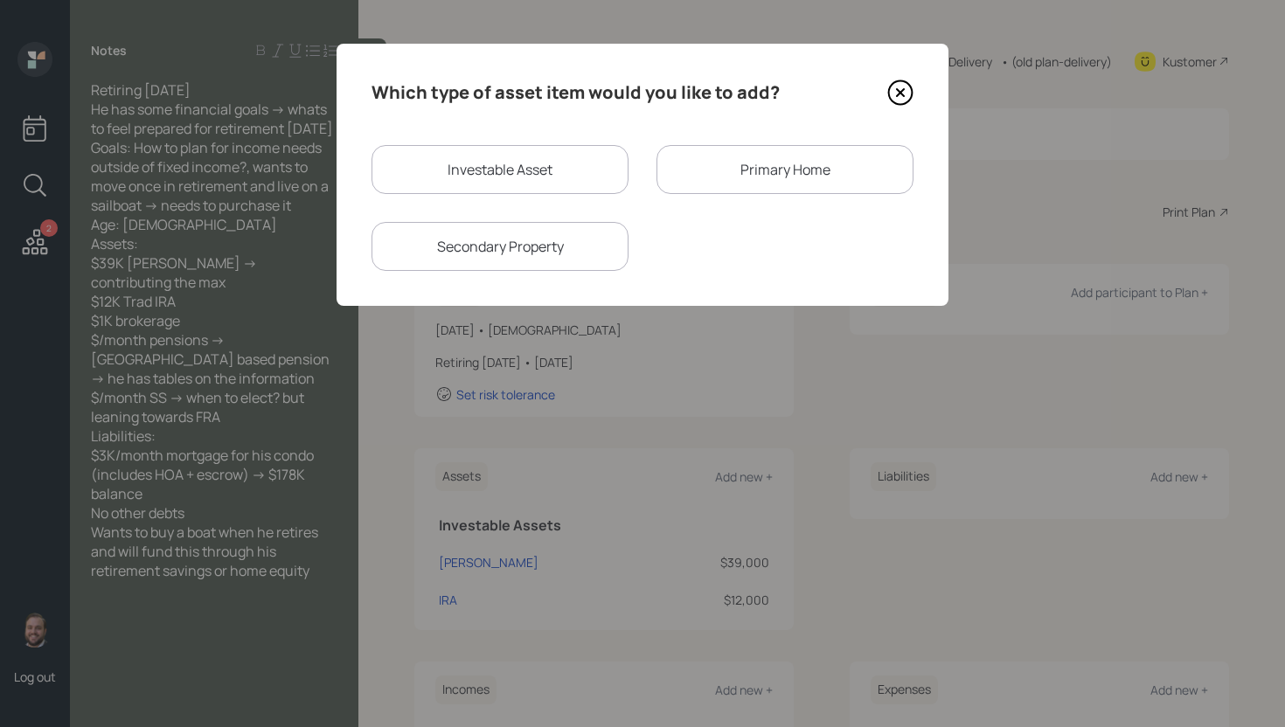
click at [546, 182] on div "Investable Asset" at bounding box center [499, 169] width 257 height 49
select select "taxable"
select select "balanced"
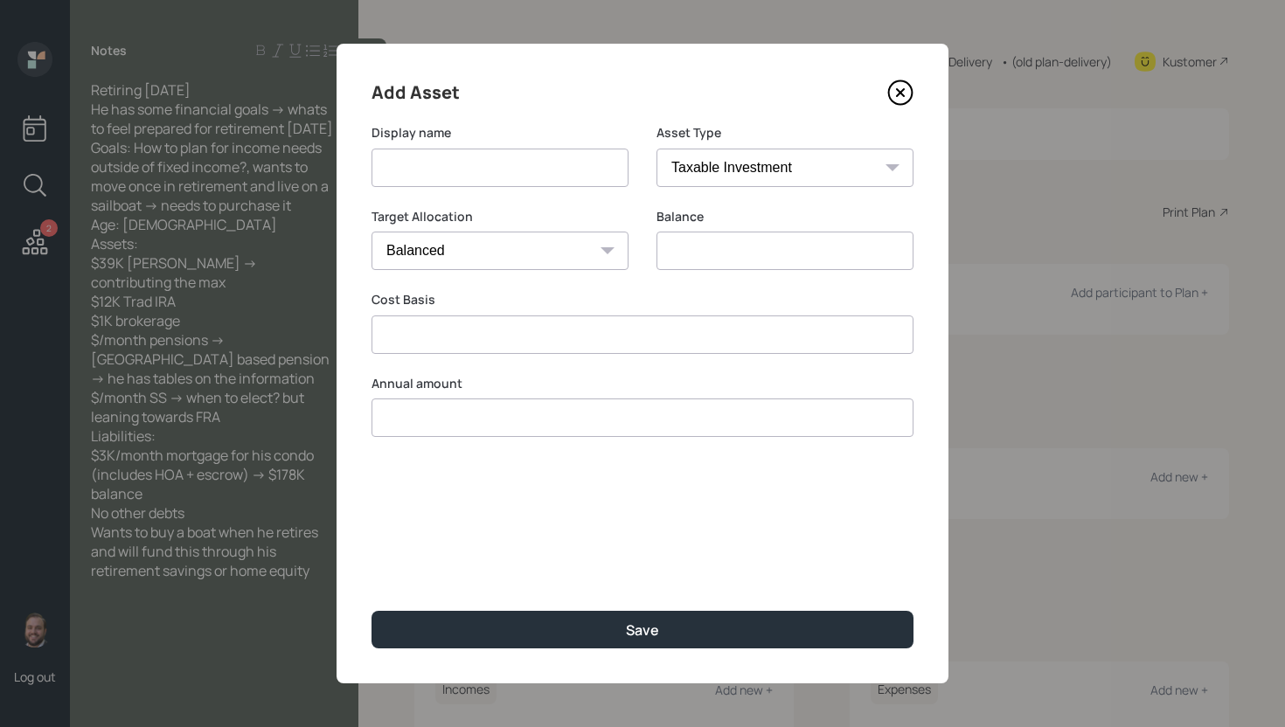
type input "$ 0"
type input "$"
type input "$ 0"
click at [538, 176] on input at bounding box center [499, 168] width 257 height 38
type input "Brokerage"
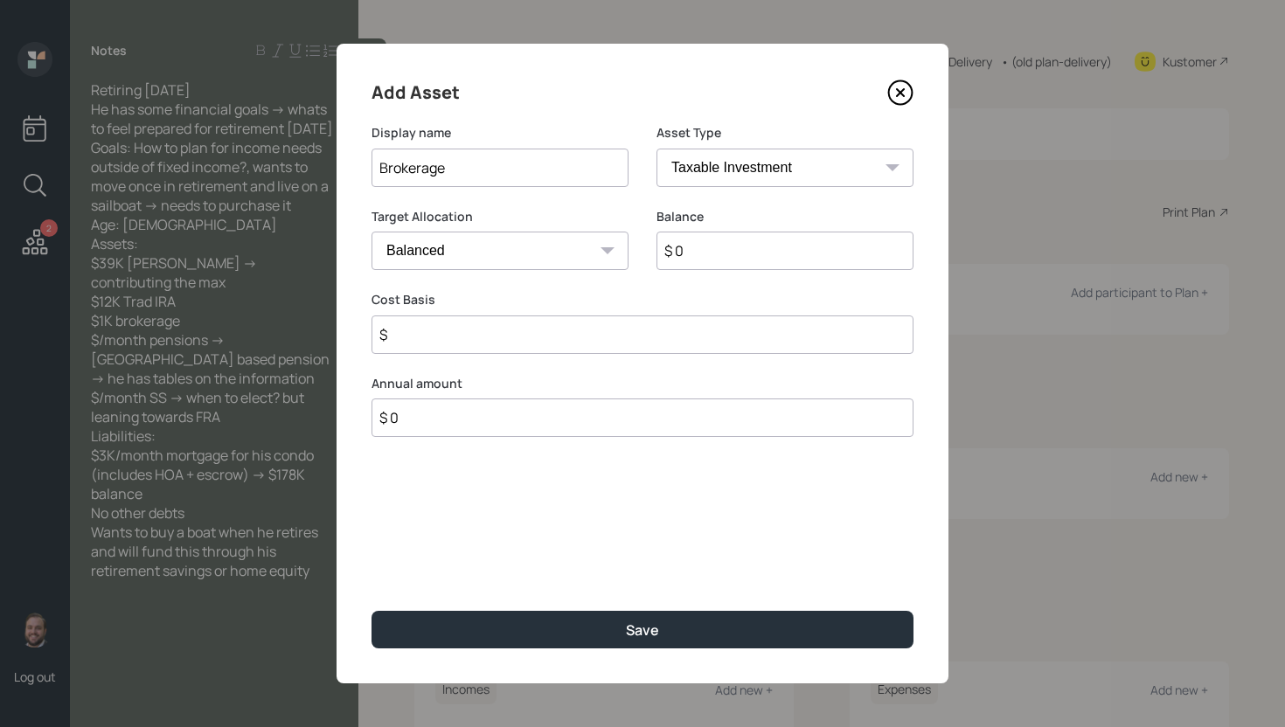
click at [711, 247] on input "$ 0" at bounding box center [784, 251] width 257 height 38
type input "$ 1,000"
click at [606, 330] on input "$" at bounding box center [642, 335] width 542 height 38
type input "$ 0"
click at [371, 611] on button "Save" at bounding box center [642, 630] width 542 height 38
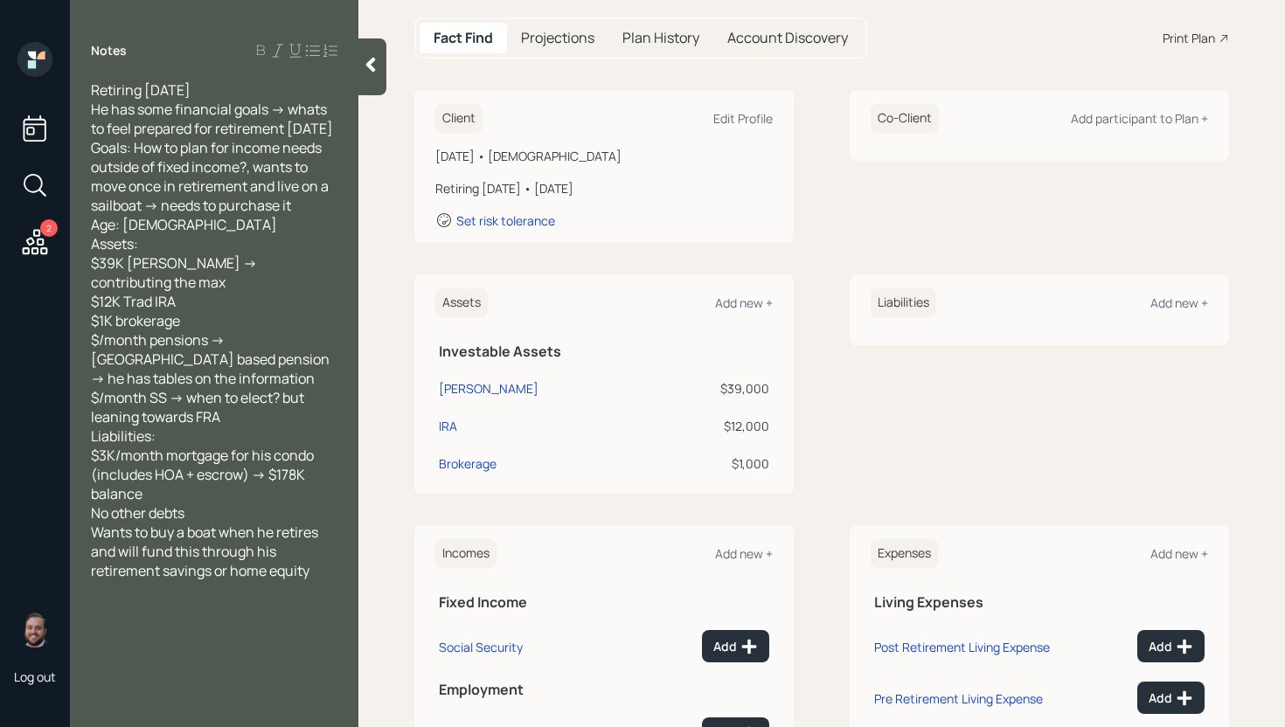
scroll to position [311, 0]
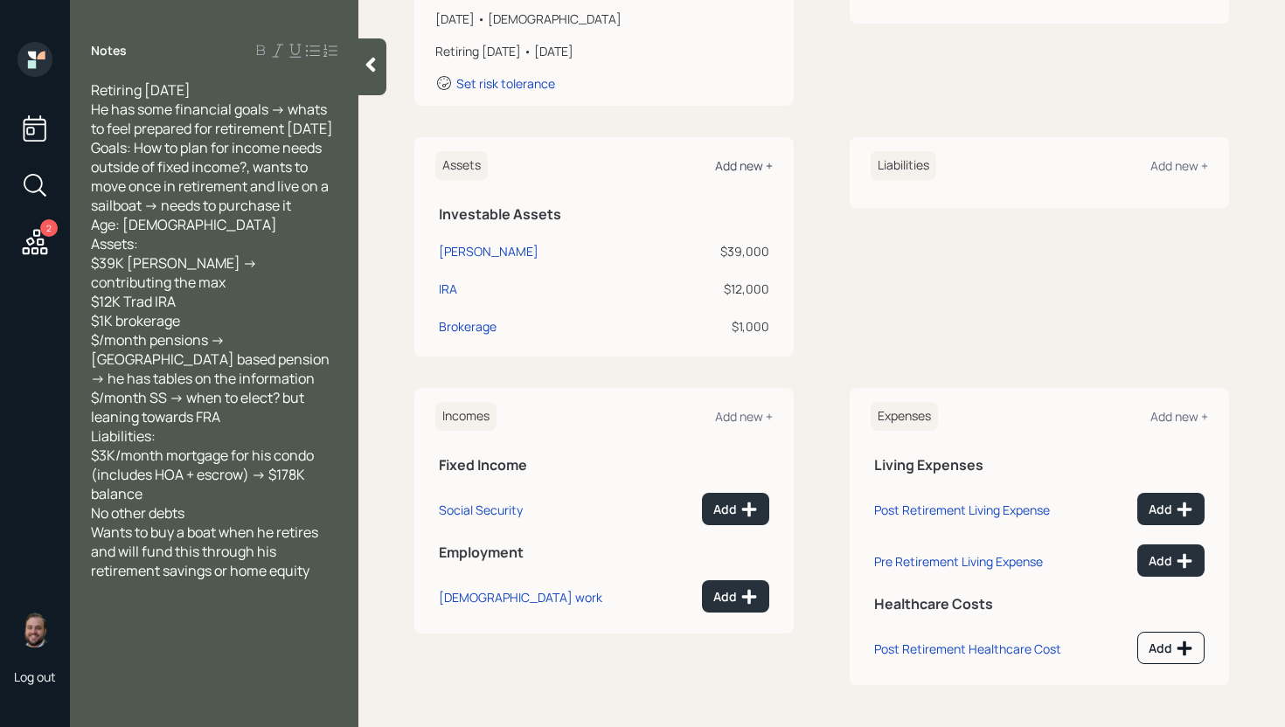
click at [739, 168] on div "Add new +" at bounding box center [744, 165] width 58 height 17
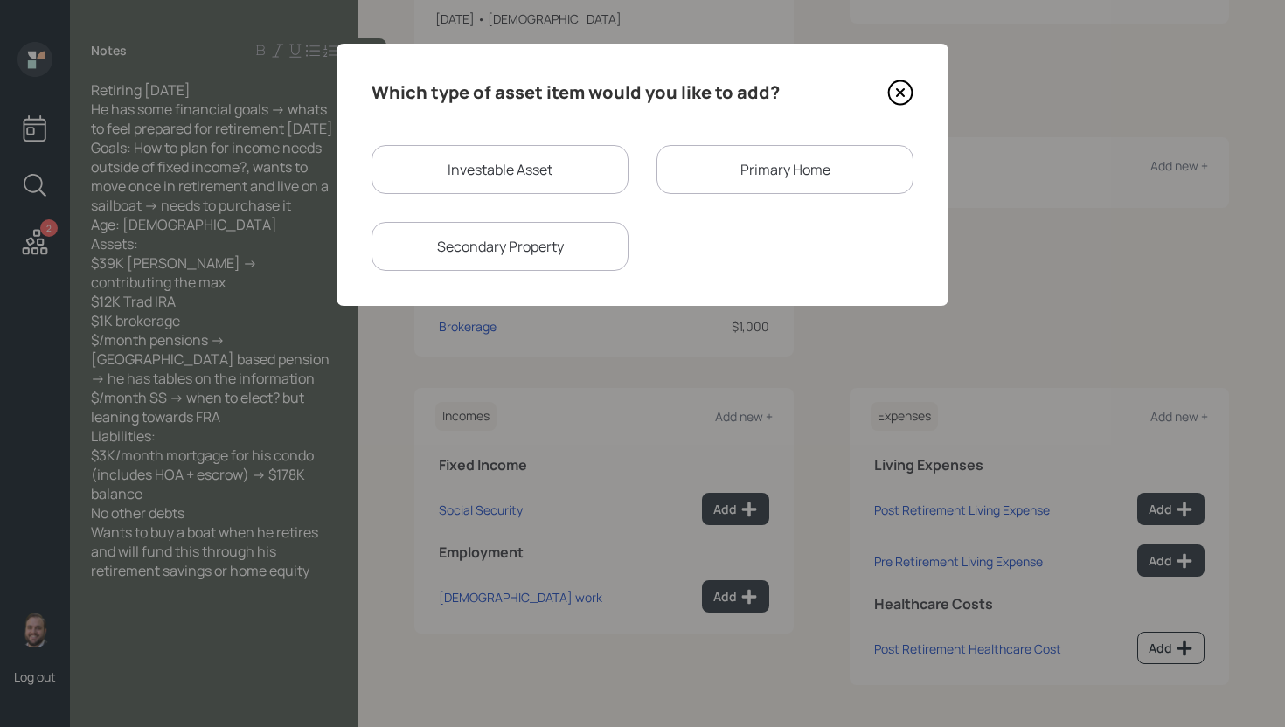
click at [725, 158] on div "Primary Home" at bounding box center [784, 169] width 257 height 49
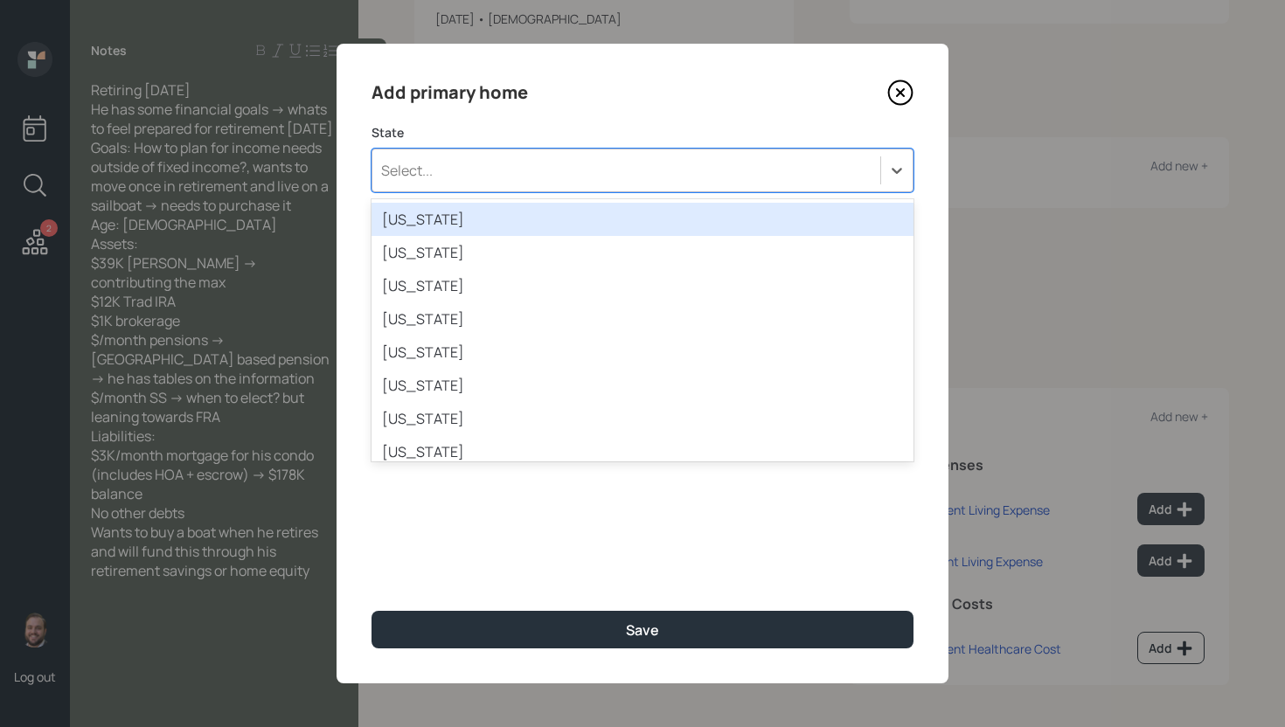
click at [527, 158] on div "Select..." at bounding box center [626, 171] width 508 height 30
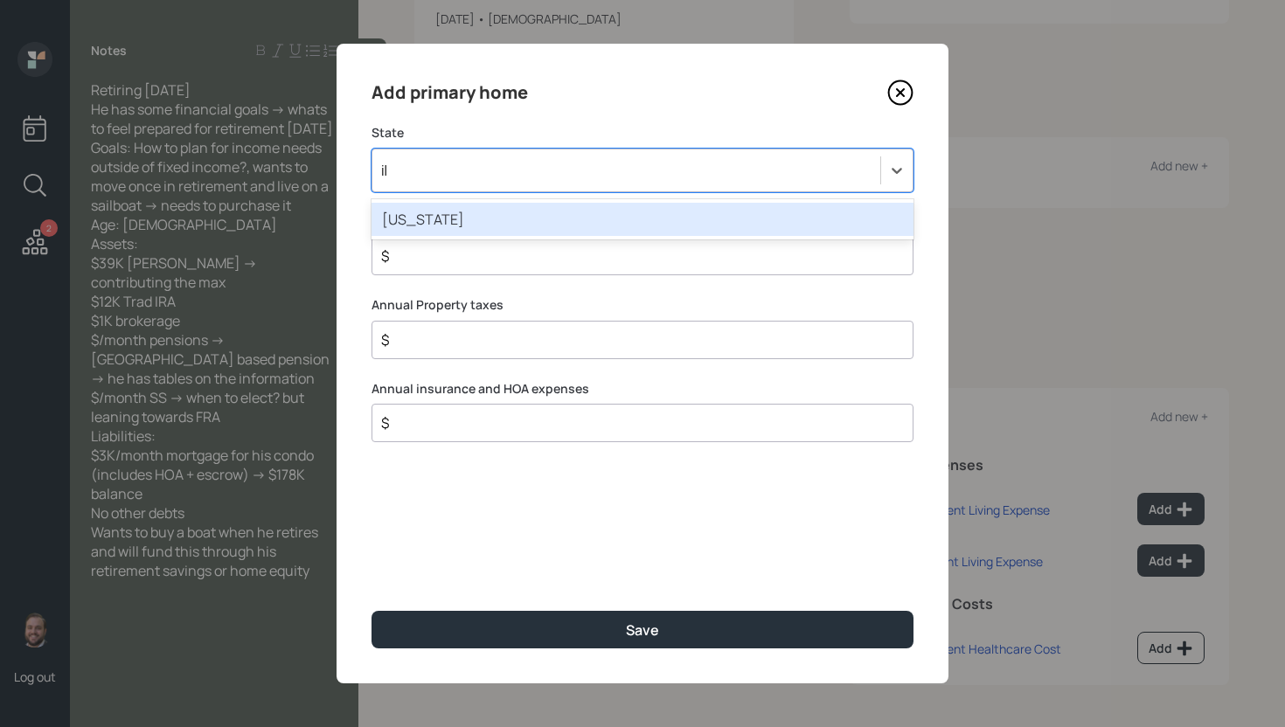
type input "ill"
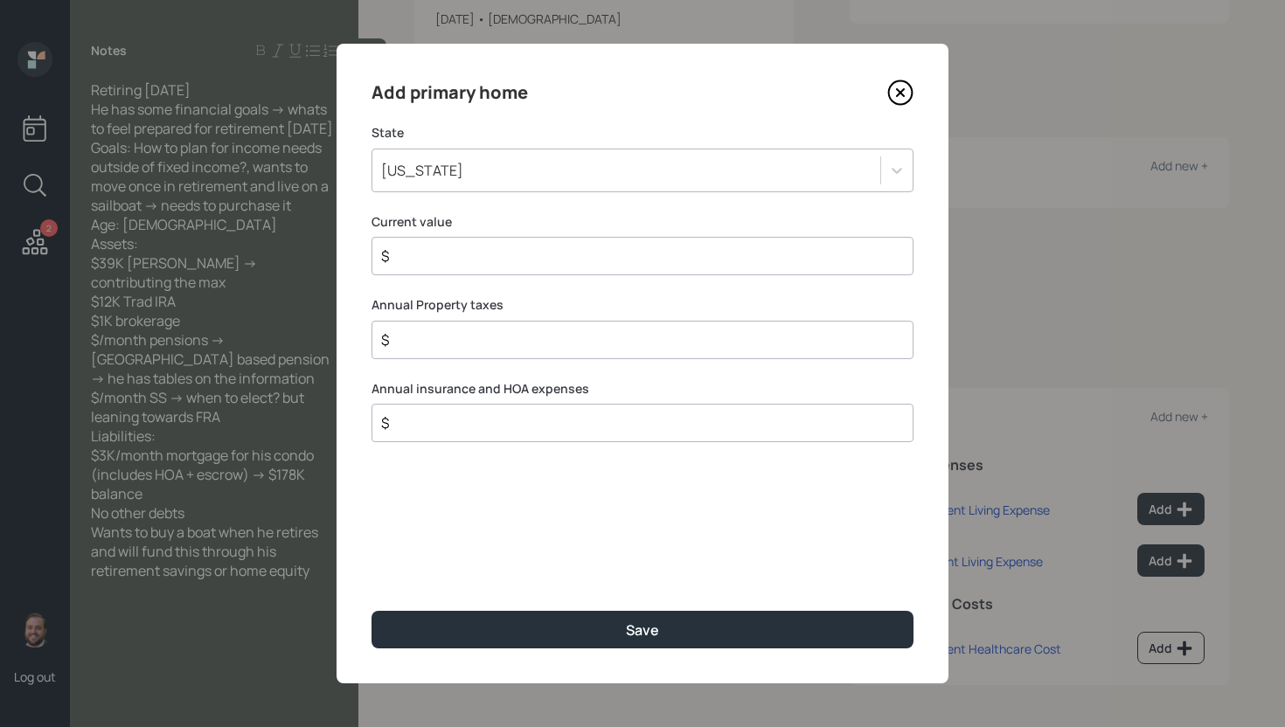
click at [457, 270] on div "$" at bounding box center [642, 256] width 542 height 38
click at [462, 253] on input "$" at bounding box center [635, 256] width 512 height 21
type input "$ 300,000"
click at [371, 611] on button "Save" at bounding box center [642, 630] width 542 height 38
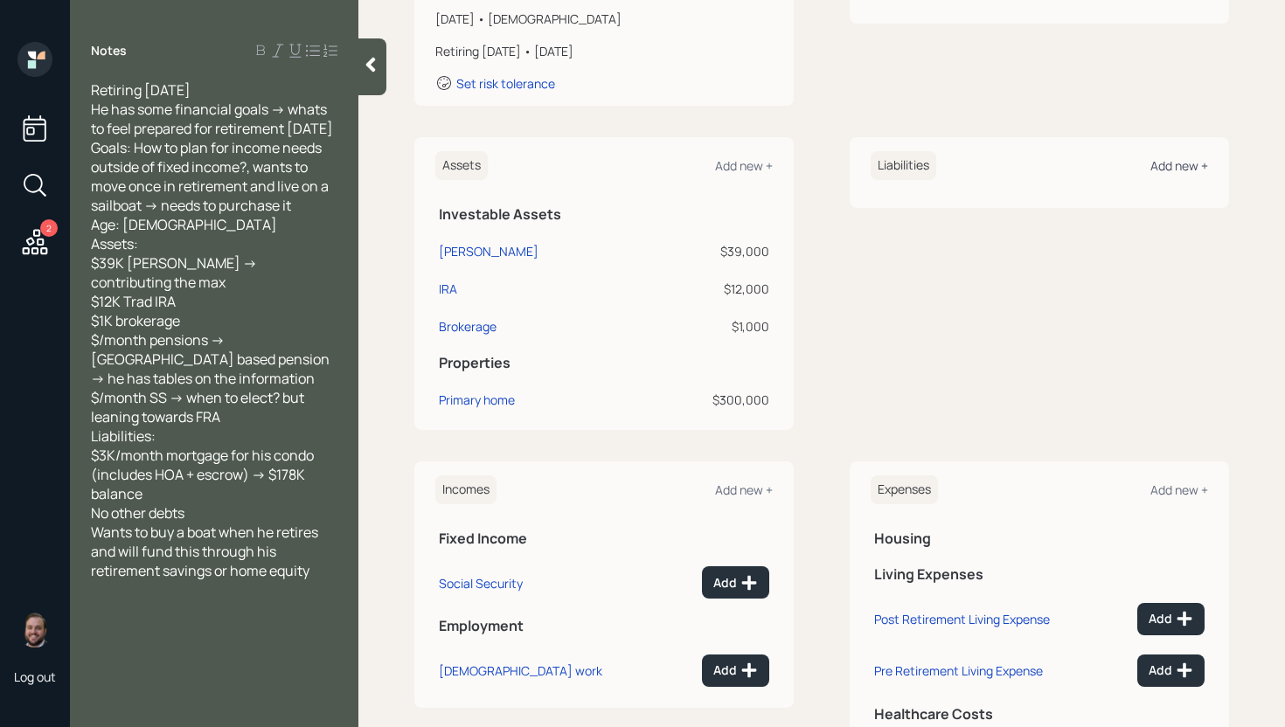
click at [1169, 163] on div "Add new +" at bounding box center [1179, 165] width 58 height 17
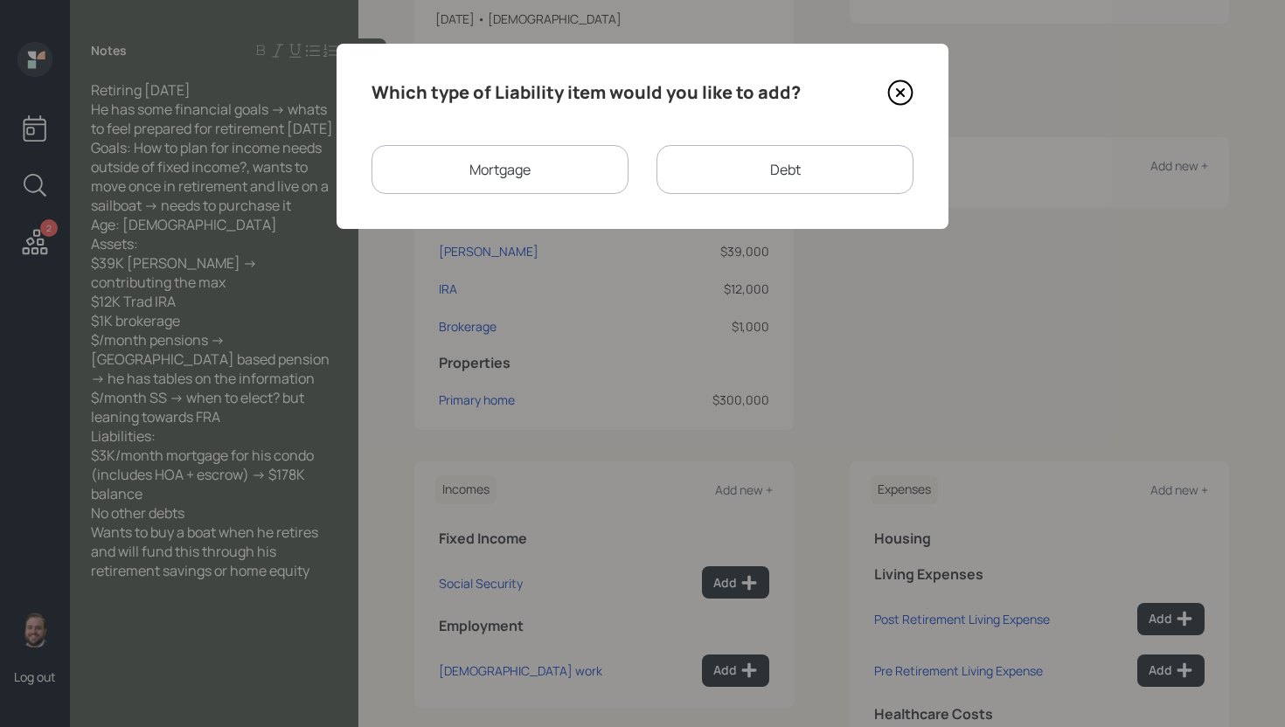
click at [537, 158] on div "Mortgage" at bounding box center [499, 169] width 257 height 49
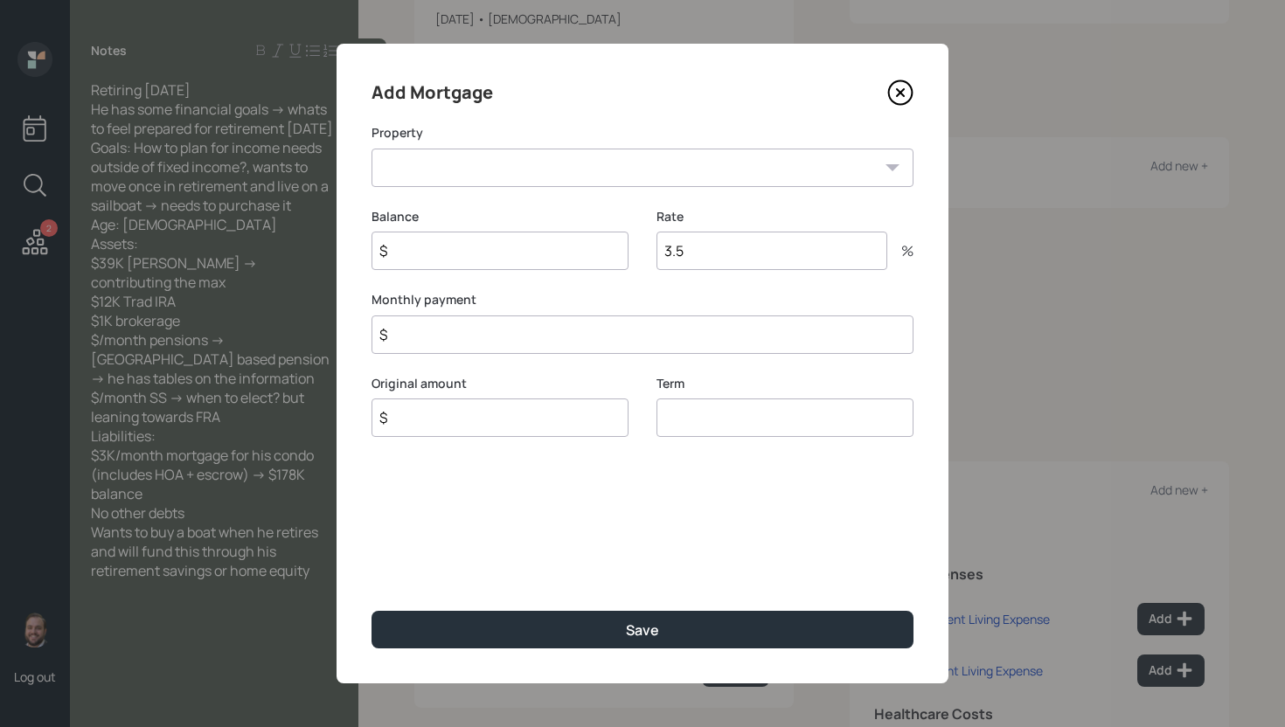
click at [558, 162] on select "IL Primary home" at bounding box center [642, 168] width 542 height 38
select select "7cbf0aa0-bc9a-4afa-a64a-3e5dcd364adb"
click at [371, 149] on select "IL Primary home" at bounding box center [642, 168] width 542 height 38
click at [510, 250] on input "$" at bounding box center [499, 251] width 257 height 38
type input "$ 178,000"
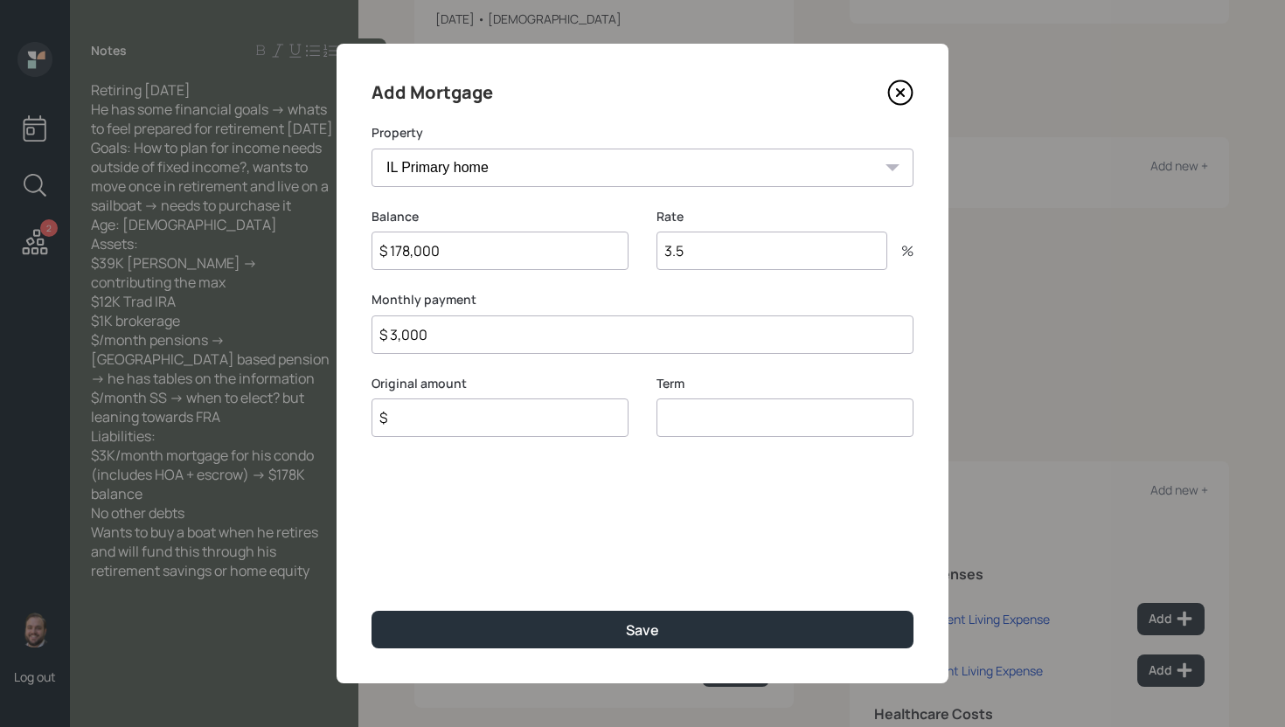
type input "$ 3,000"
type input "$ 178,000"
type input "30"
click at [371, 611] on button "Save" at bounding box center [642, 630] width 542 height 38
